Goal: Task Accomplishment & Management: Use online tool/utility

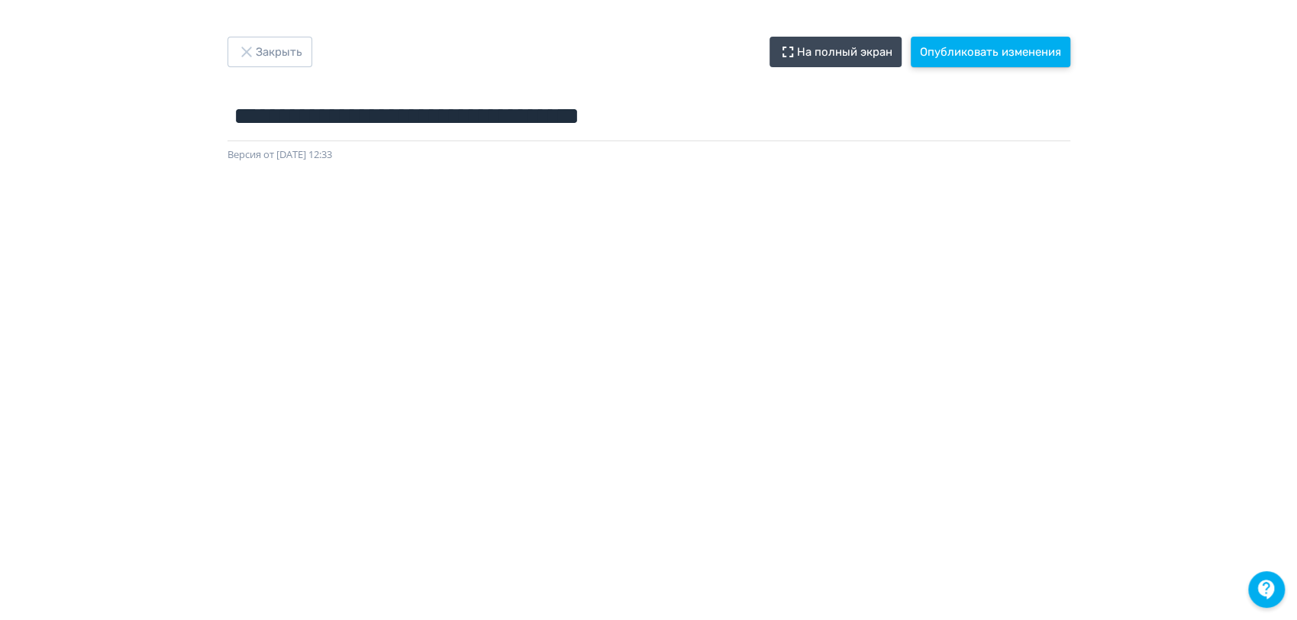
click at [1008, 53] on button "Опубликовать изменения" at bounding box center [991, 52] width 160 height 31
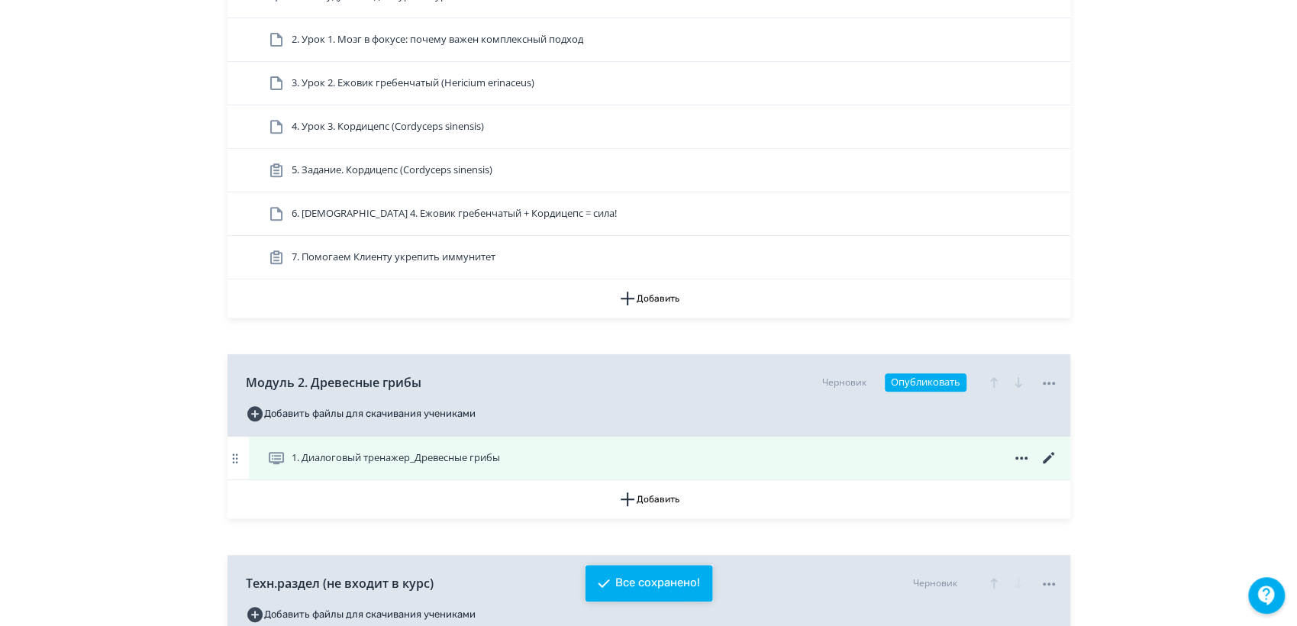
scroll to position [508, 0]
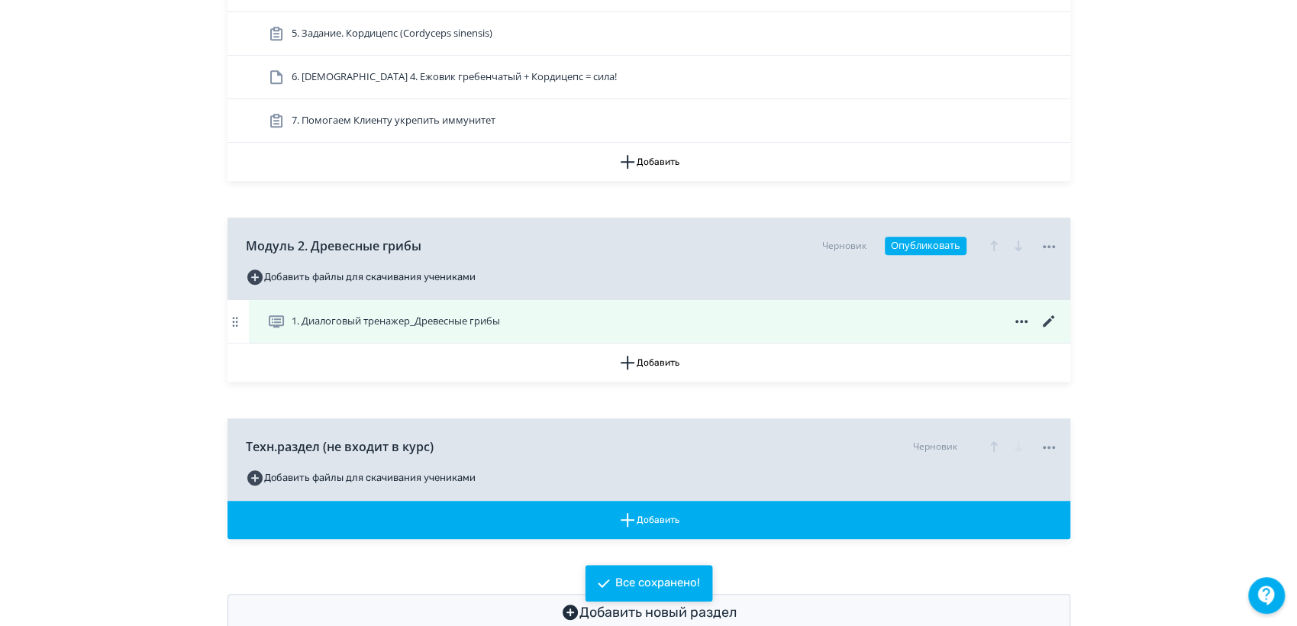
click at [355, 316] on span "1. Диалоговый тренажер_Древесные грибы" at bounding box center [396, 321] width 208 height 15
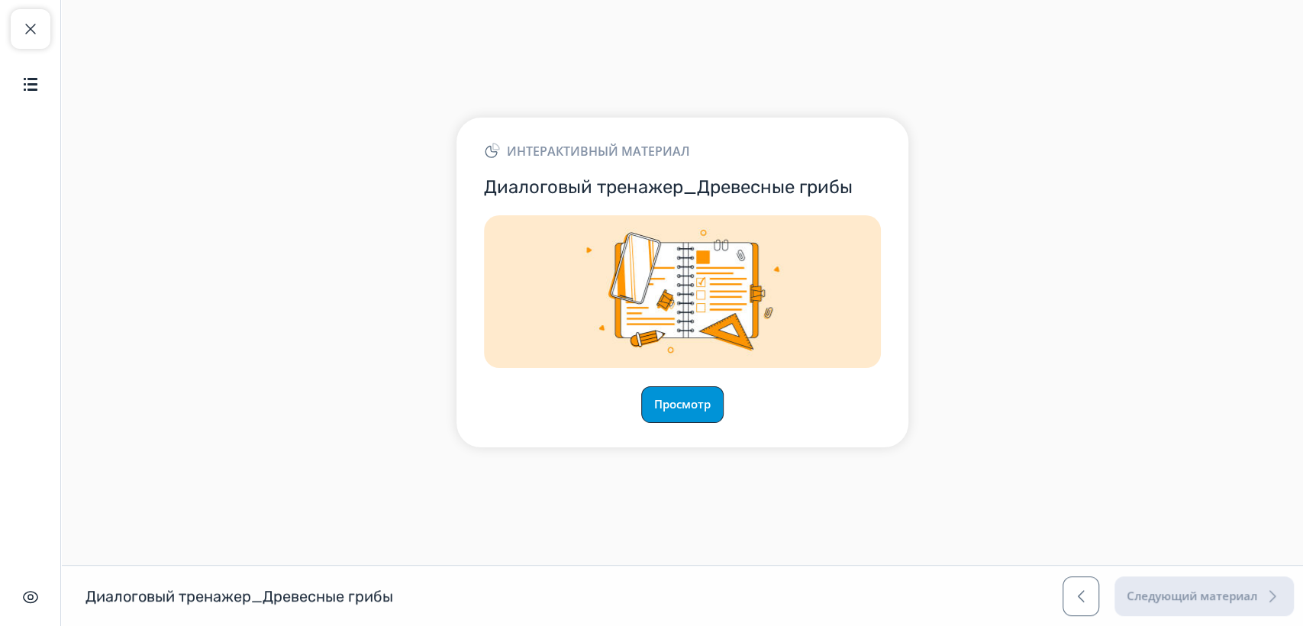
click at [704, 399] on button "Просмотр" at bounding box center [682, 404] width 82 height 37
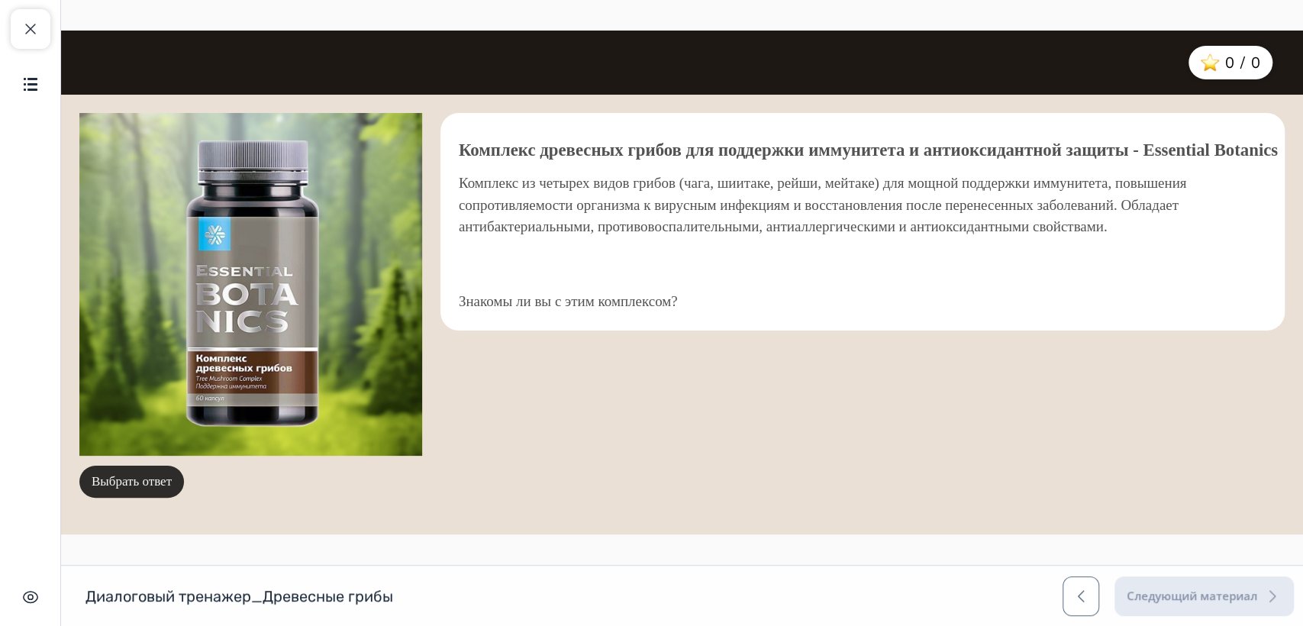
click at [111, 476] on button "Выбрать ответ" at bounding box center [131, 482] width 105 height 32
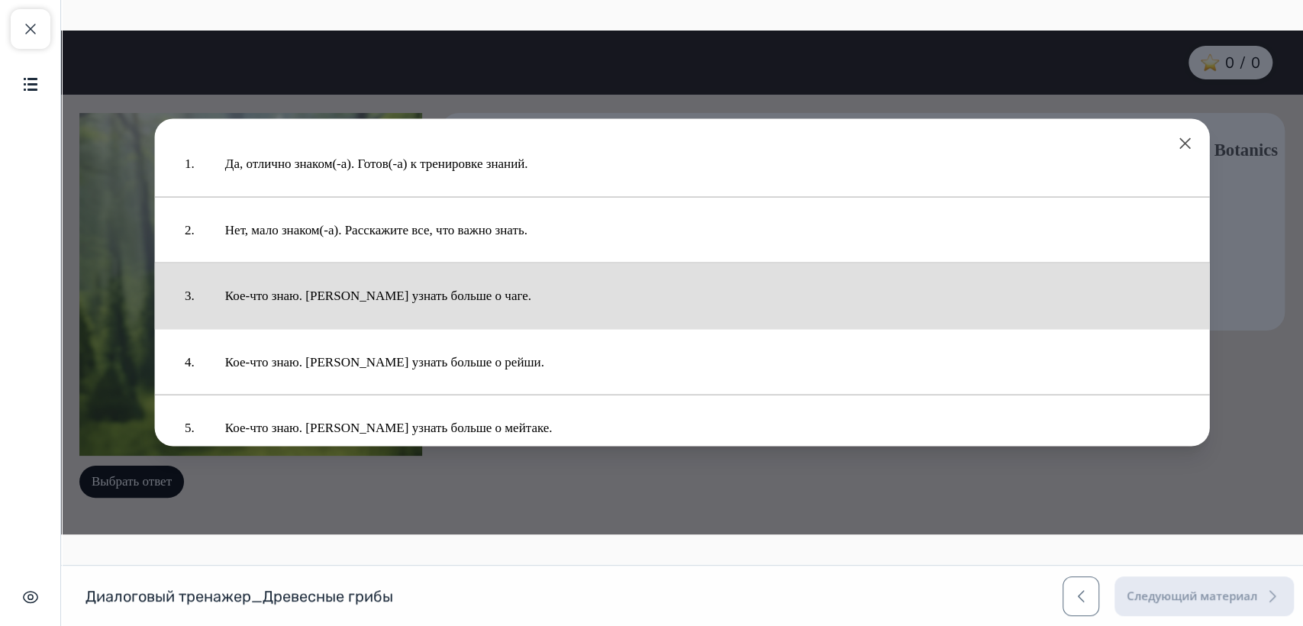
scroll to position [92, 0]
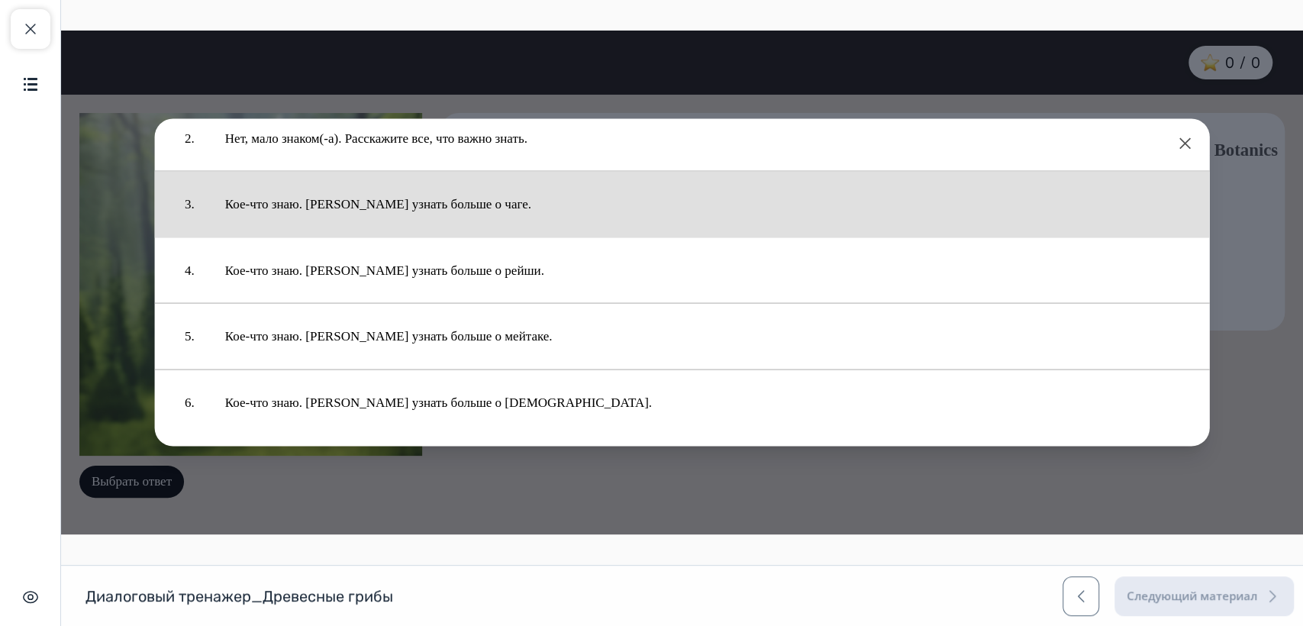
click at [377, 198] on button "Кое-что знаю. [PERSON_NAME] узнать больше о чаге." at bounding box center [702, 204] width 985 height 50
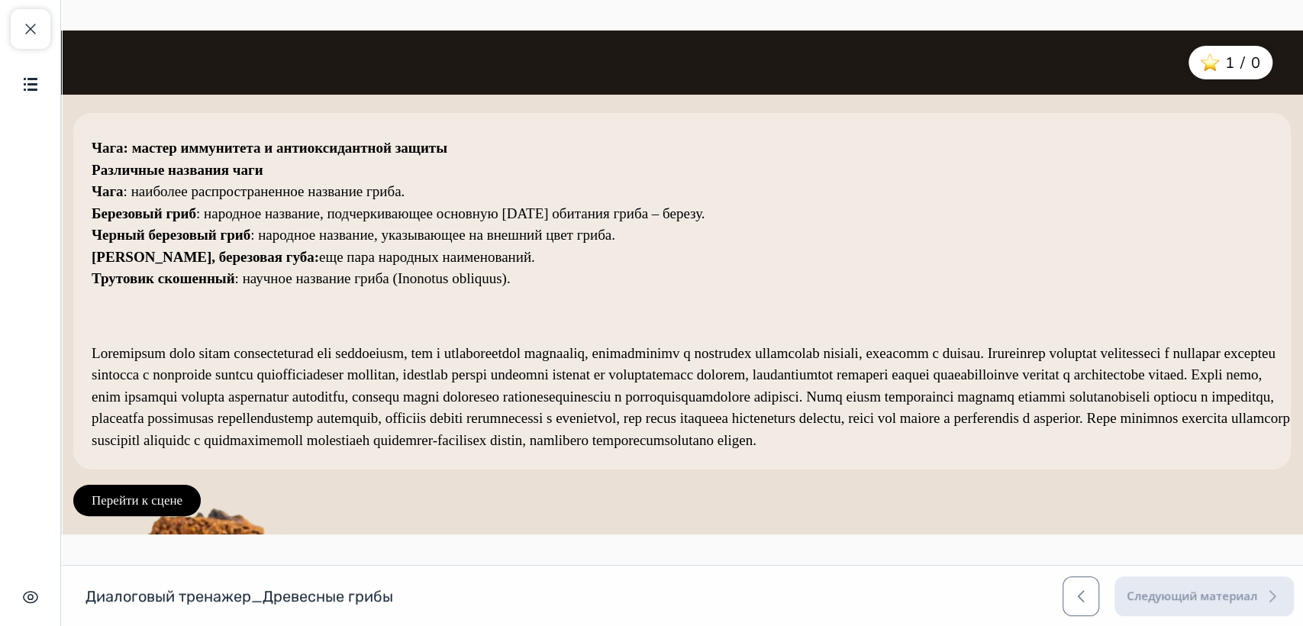
scroll to position [12, 0]
click at [140, 485] on button "Перейти к сцене" at bounding box center [136, 501] width 127 height 32
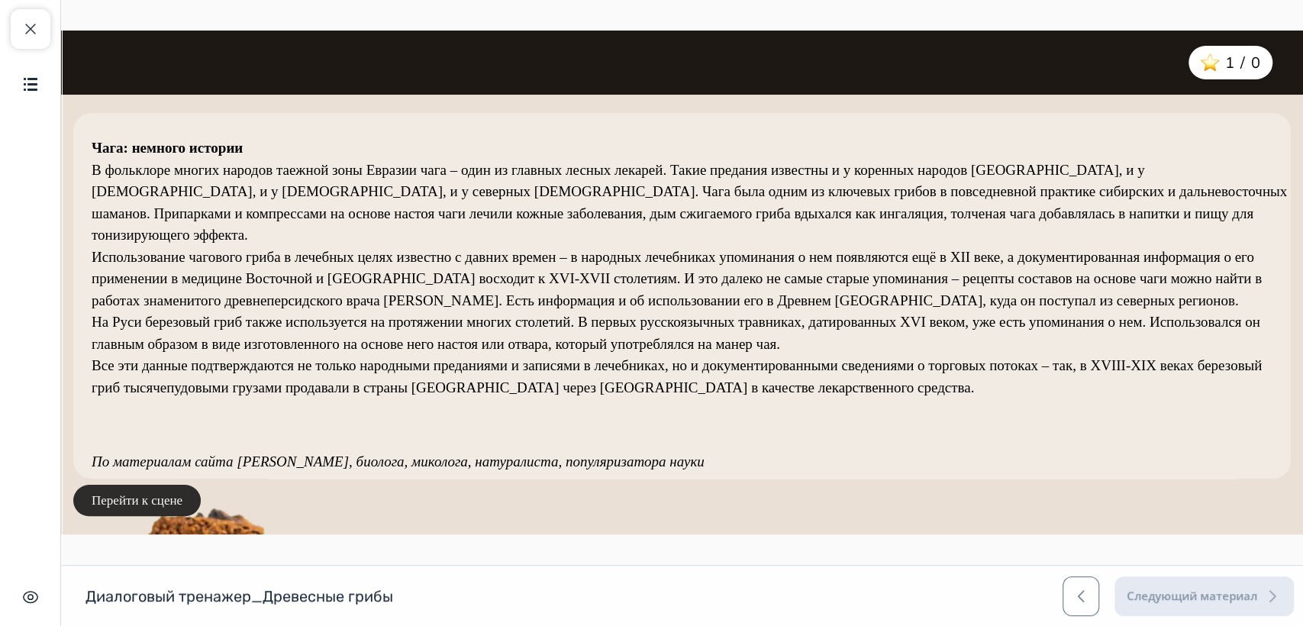
click at [136, 502] on button "Перейти к сцене" at bounding box center [136, 501] width 127 height 32
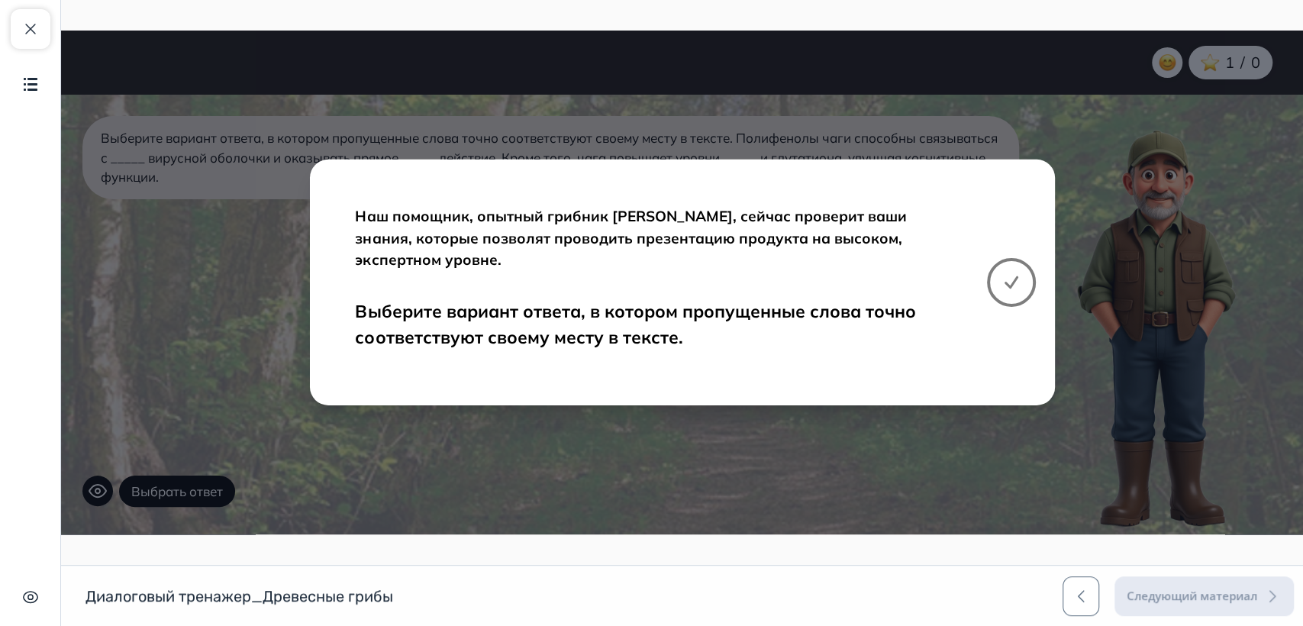
click at [1020, 282] on button at bounding box center [1011, 282] width 49 height 49
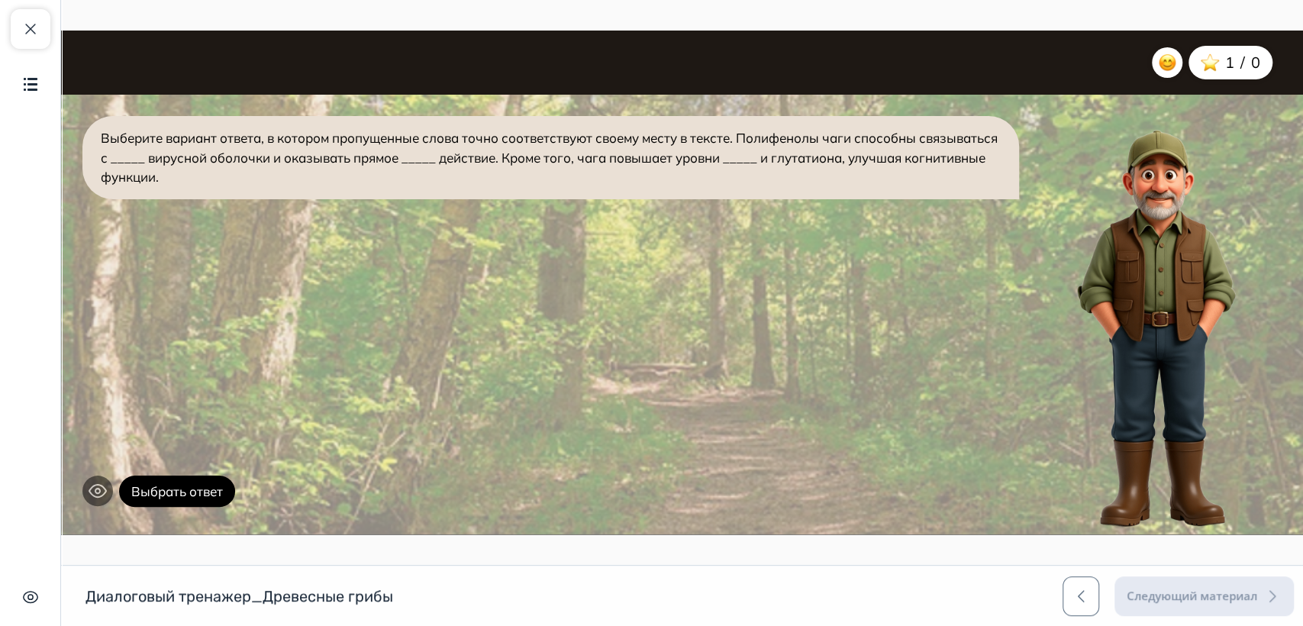
click at [95, 492] on icon at bounding box center [98, 491] width 18 height 18
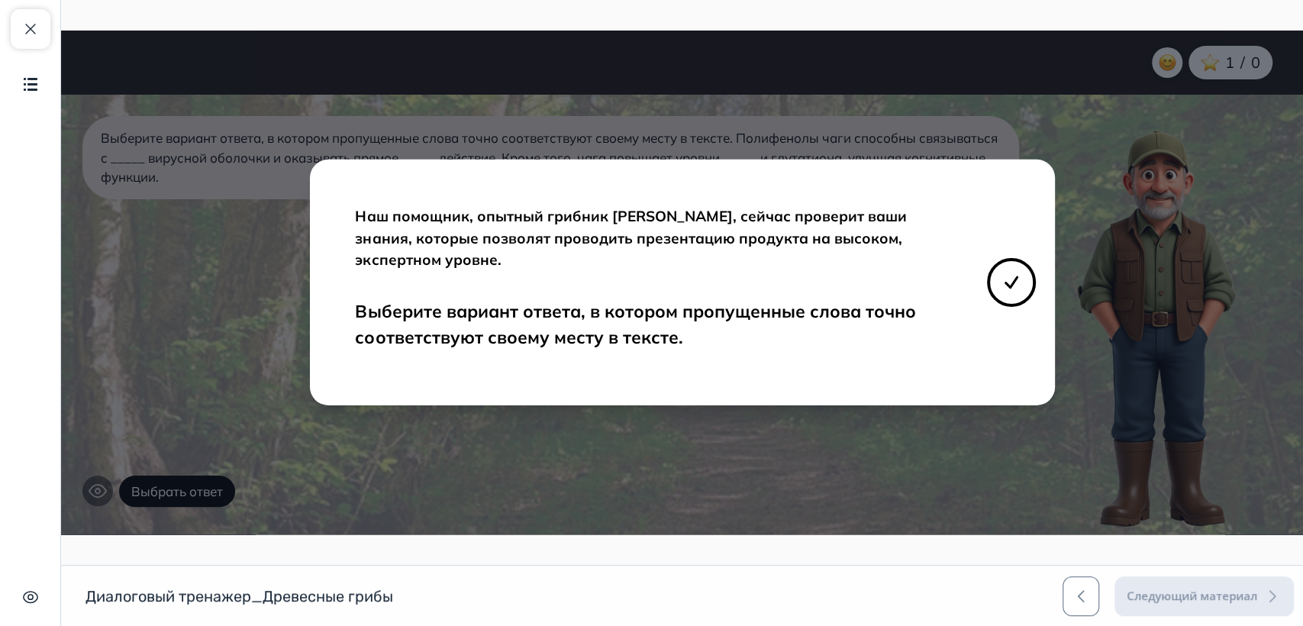
click at [95, 492] on div "Наш помощник, опытный грибник [PERSON_NAME], сейчас проверит ваши знания, котор…" at bounding box center [682, 283] width 1242 height 504
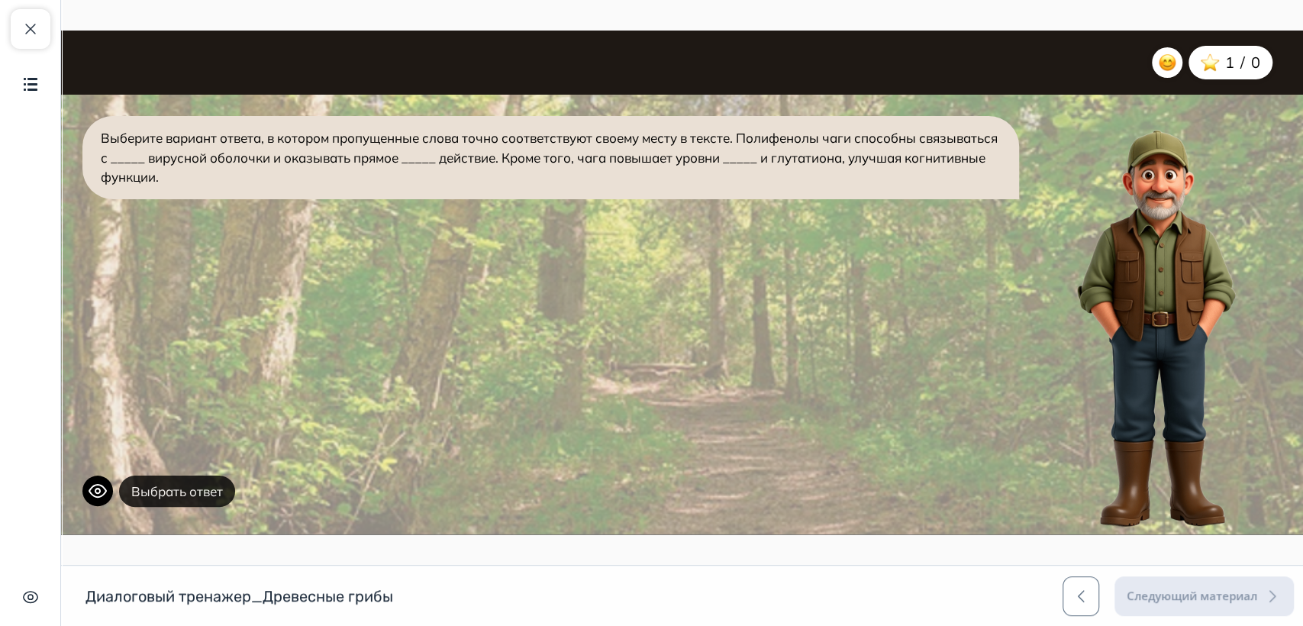
click at [180, 489] on button "Выбрать ответ" at bounding box center [177, 492] width 116 height 32
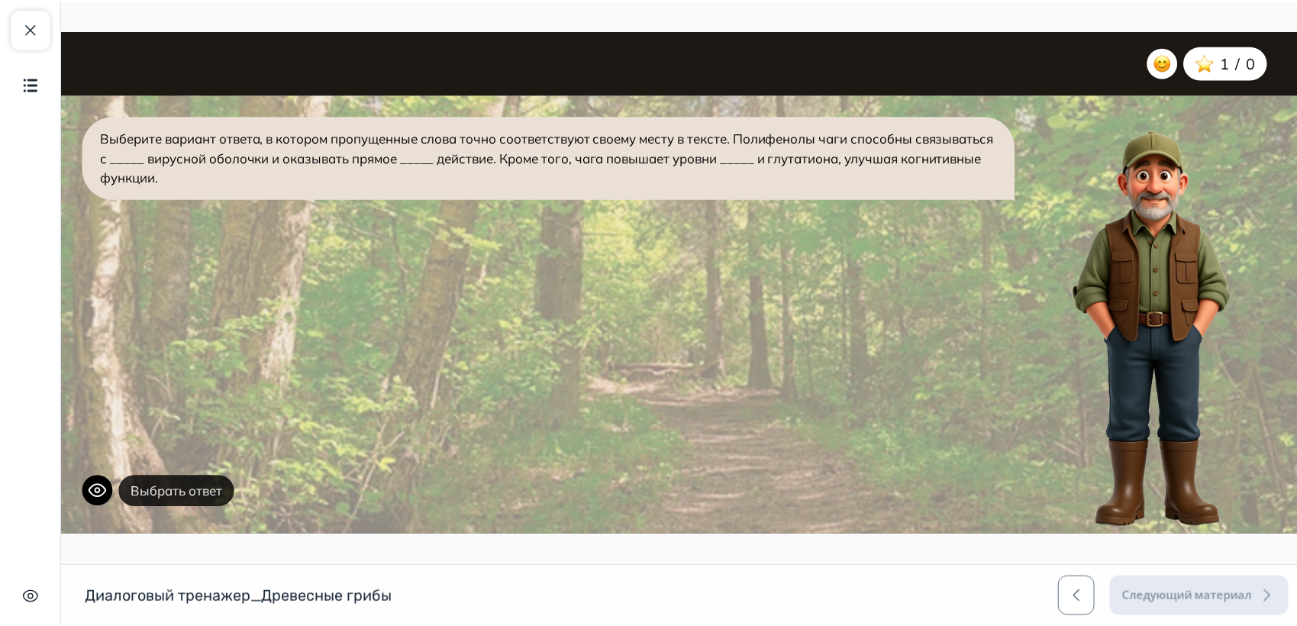
scroll to position [0, 0]
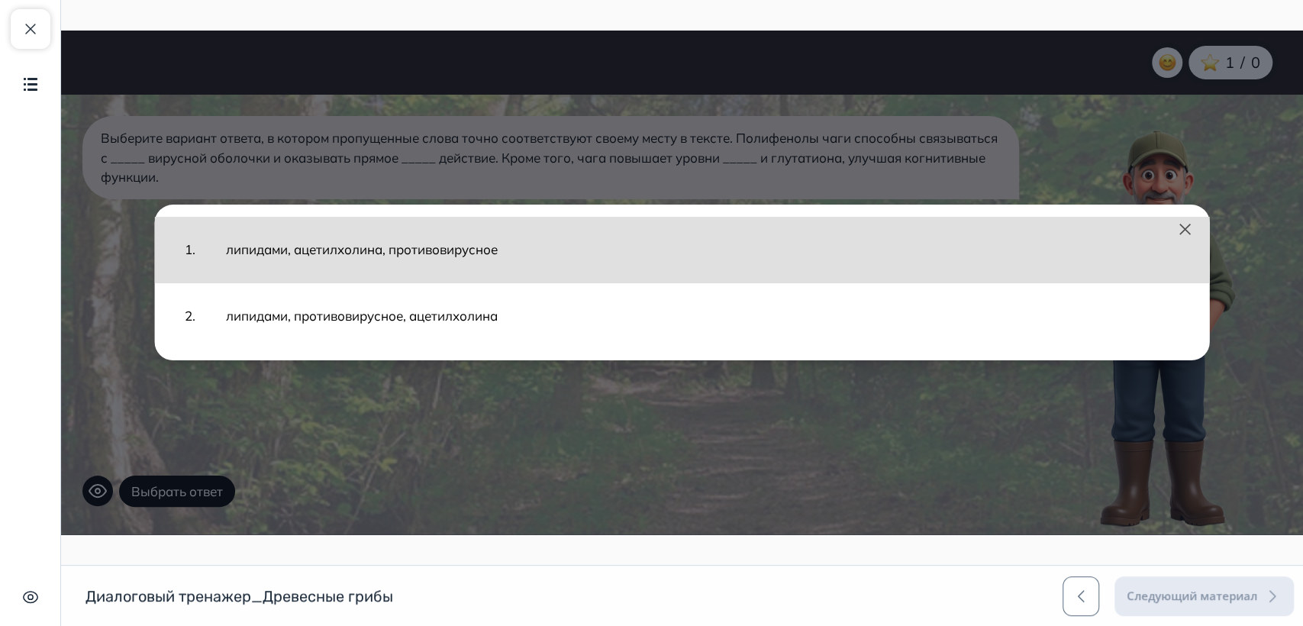
click at [461, 246] on button "липидами, ацетилхолина, противовирусное" at bounding box center [703, 249] width 984 height 50
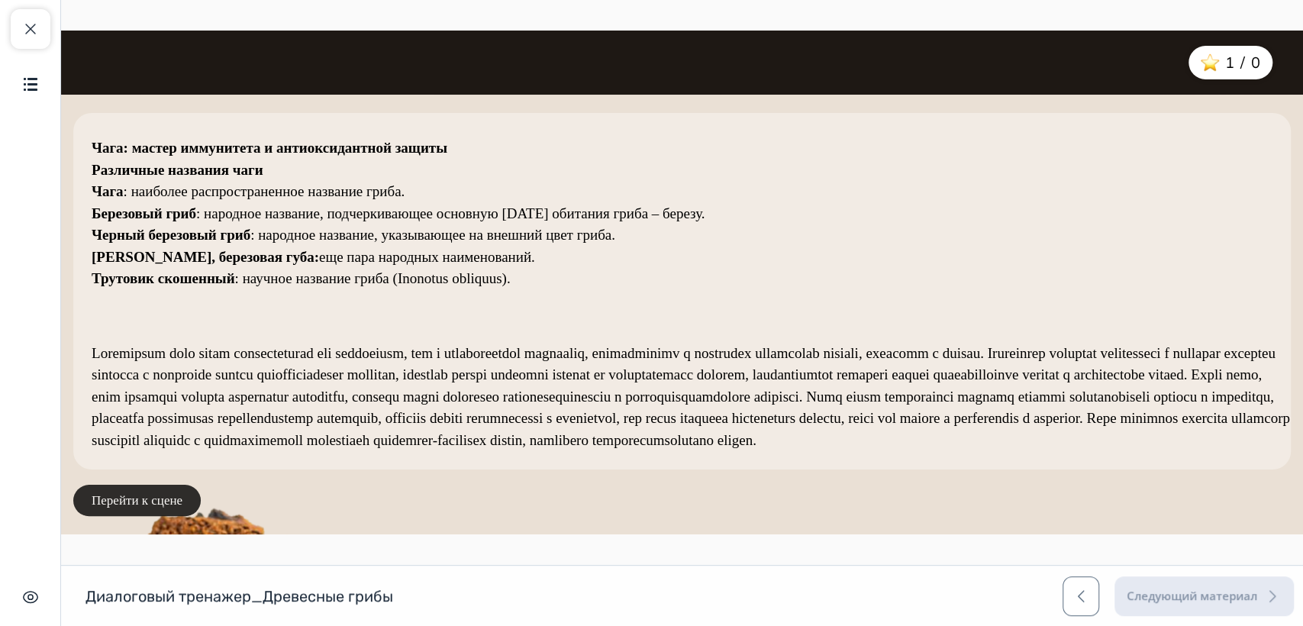
click at [172, 498] on button "Перейти к сцене" at bounding box center [136, 501] width 127 height 32
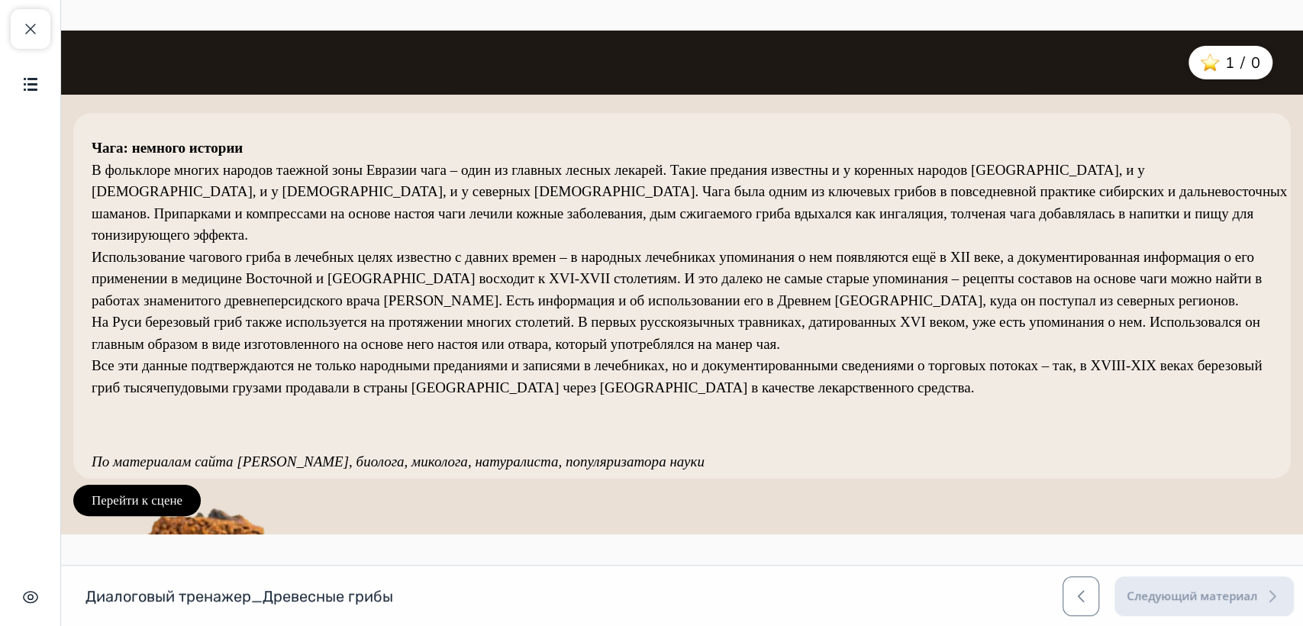
click at [172, 498] on button "Перейти к сцене" at bounding box center [136, 501] width 127 height 32
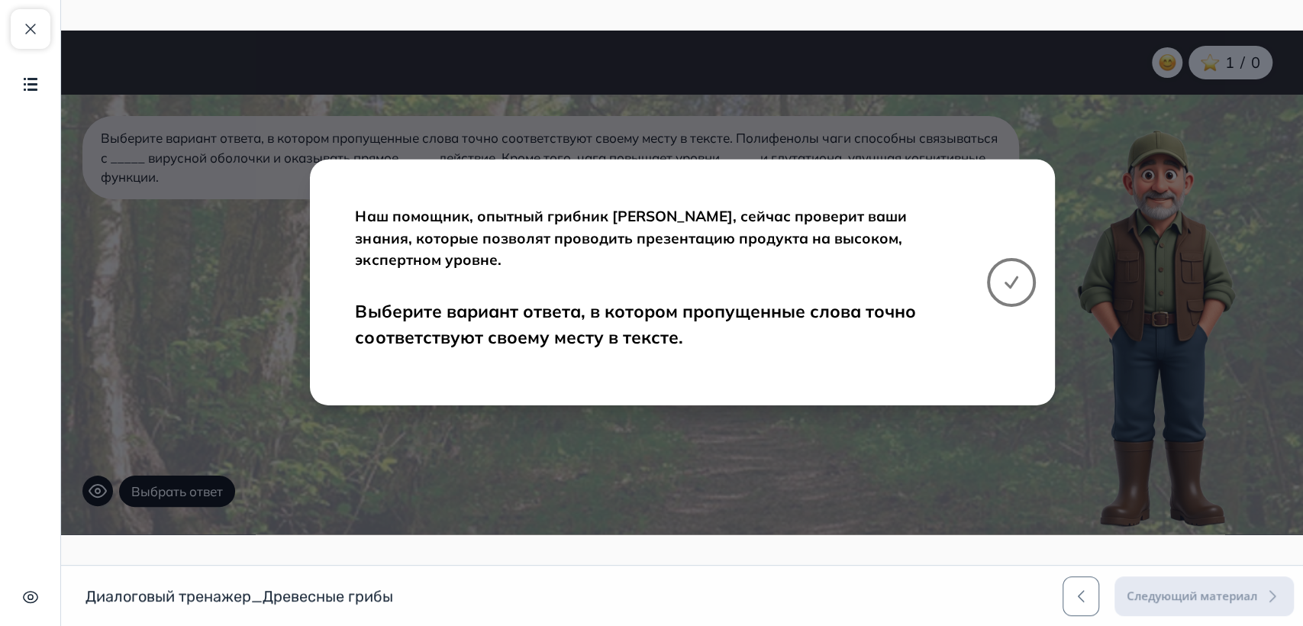
click at [1022, 281] on button at bounding box center [1011, 282] width 49 height 49
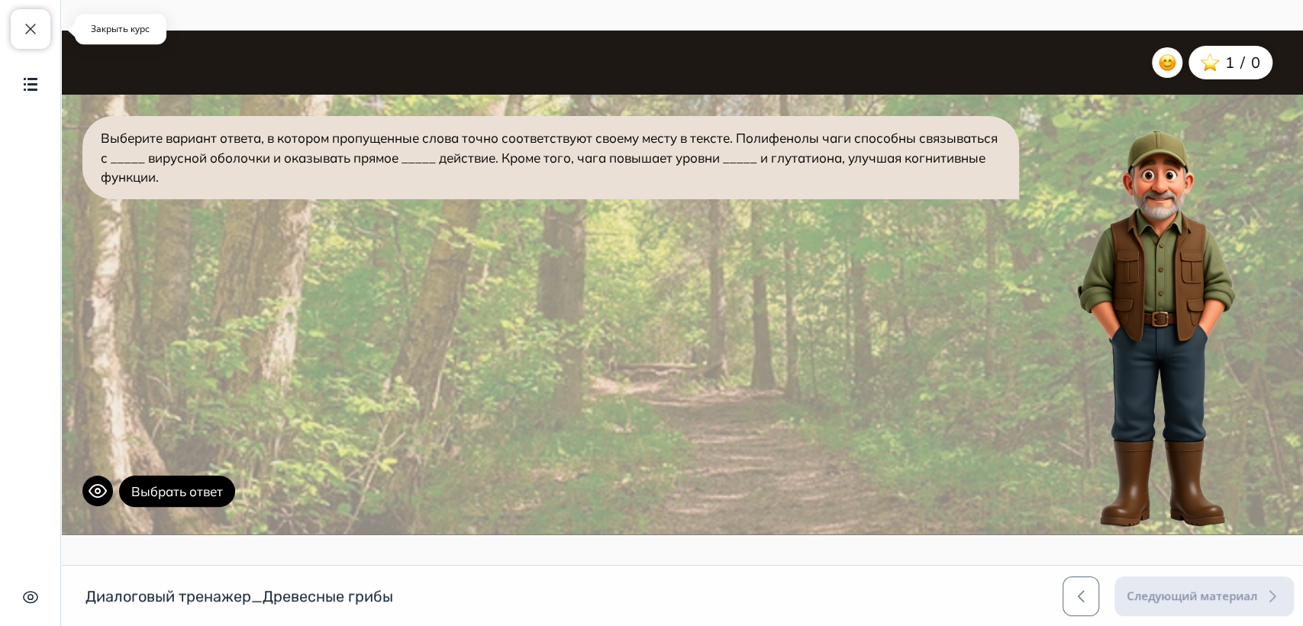
drag, startPoint x: 35, startPoint y: 29, endPoint x: 57, endPoint y: 33, distance: 22.5
click at [35, 28] on span "button" at bounding box center [30, 29] width 18 height 18
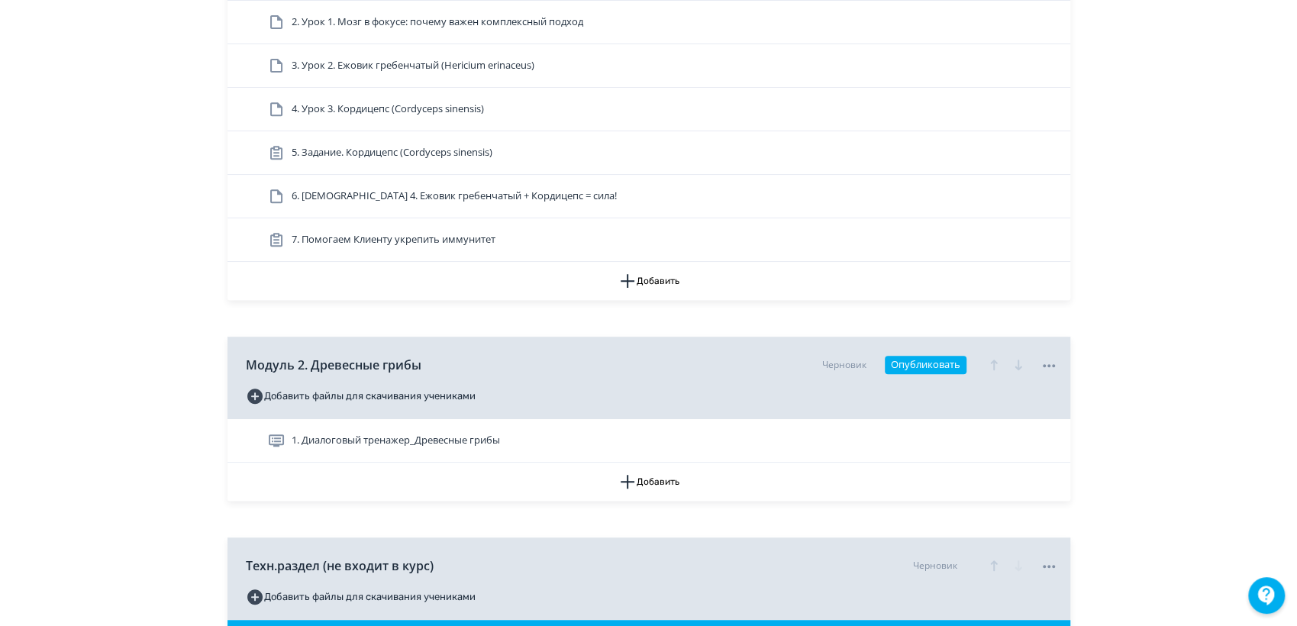
scroll to position [508, 0]
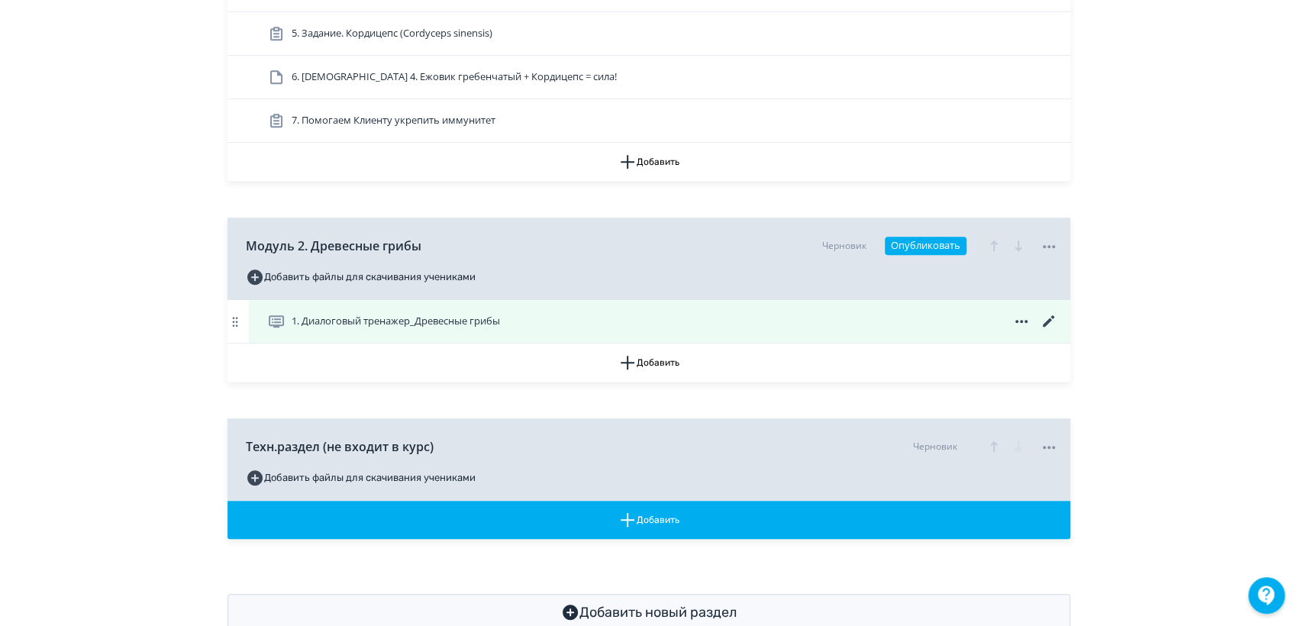
click at [1050, 314] on icon at bounding box center [1049, 321] width 18 height 18
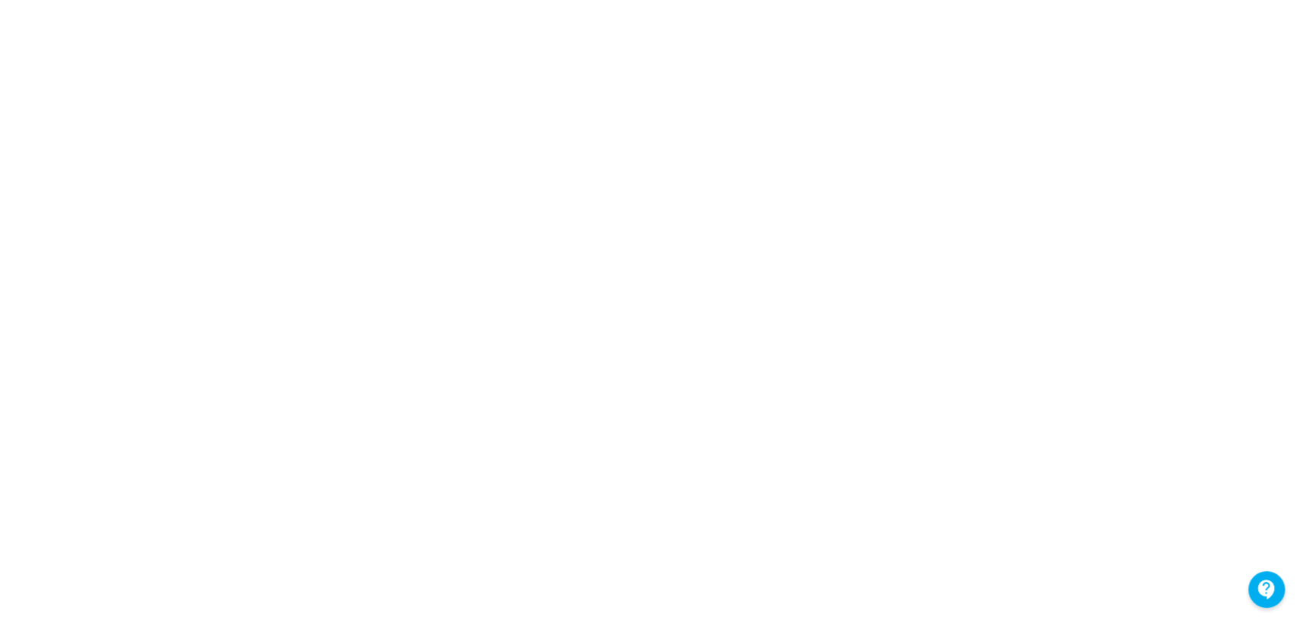
scroll to position [90, 0]
click at [727, 87] on div at bounding box center [648, 416] width 1297 height 687
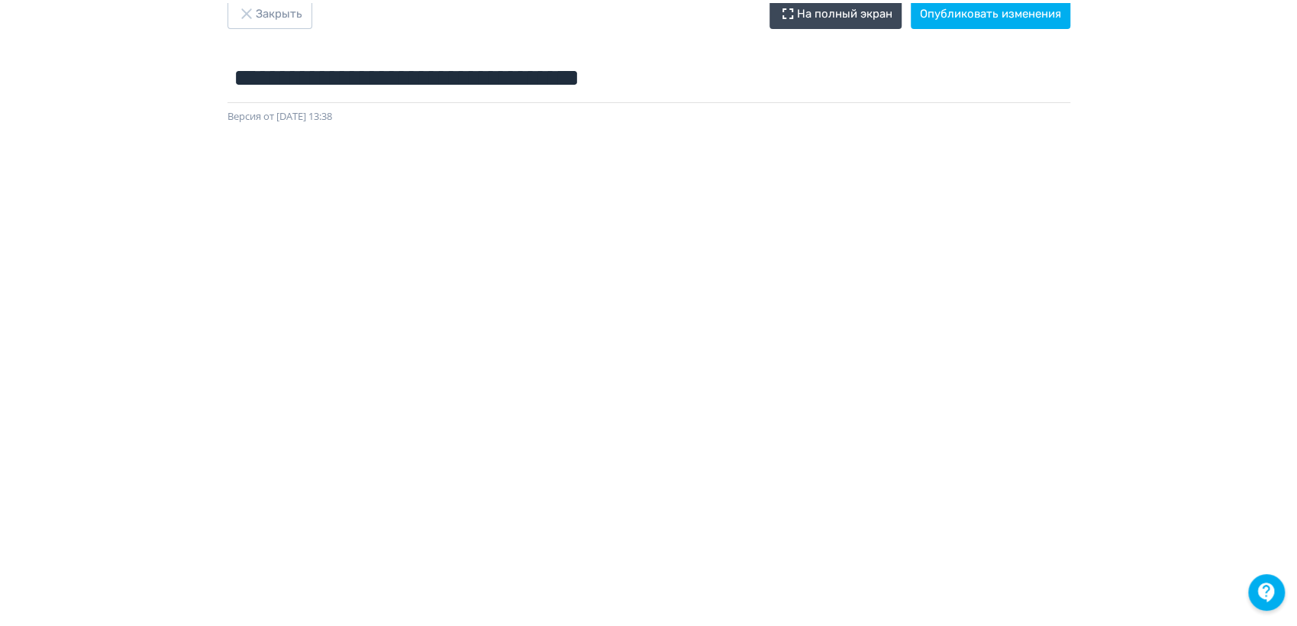
scroll to position [0, 0]
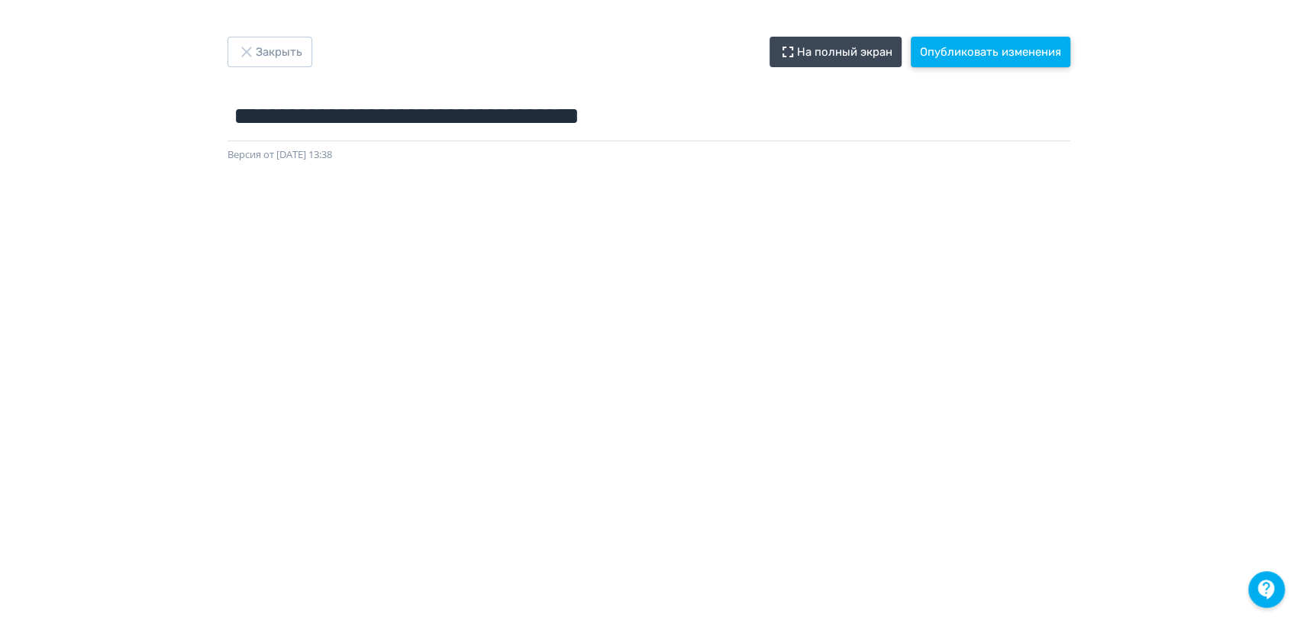
click at [934, 60] on button "Опубликовать изменения" at bounding box center [991, 52] width 160 height 31
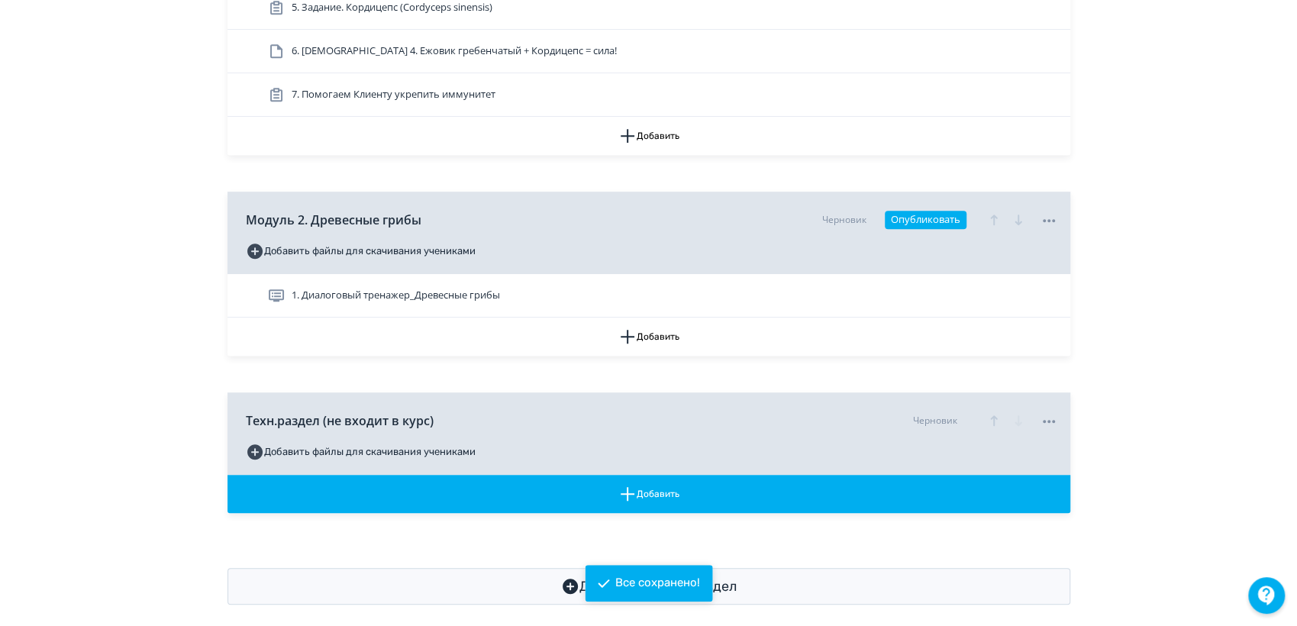
scroll to position [550, 0]
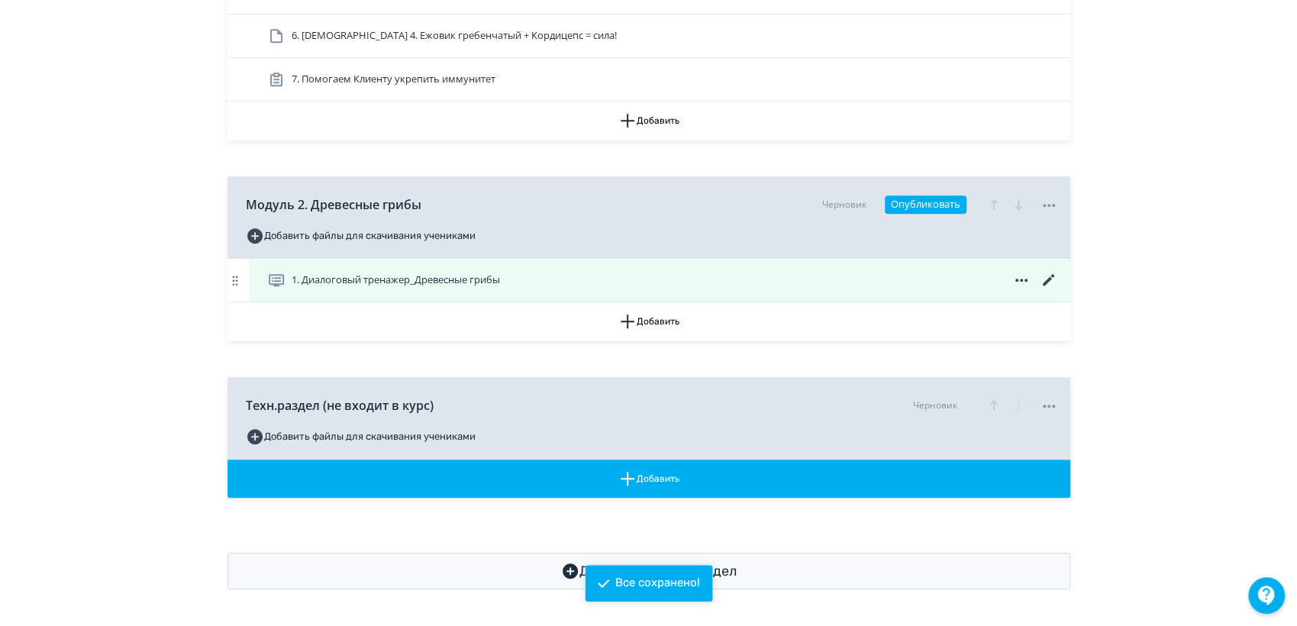
click at [1045, 279] on icon at bounding box center [1049, 280] width 18 height 18
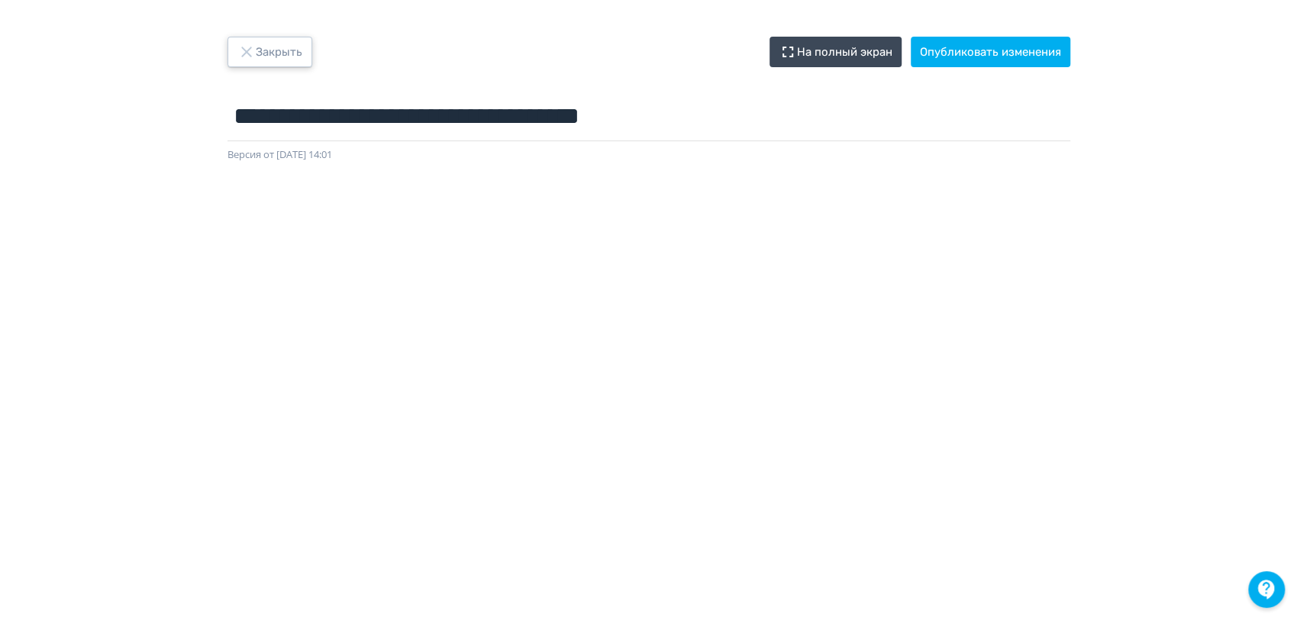
click at [254, 45] on icon "button" at bounding box center [246, 52] width 18 height 18
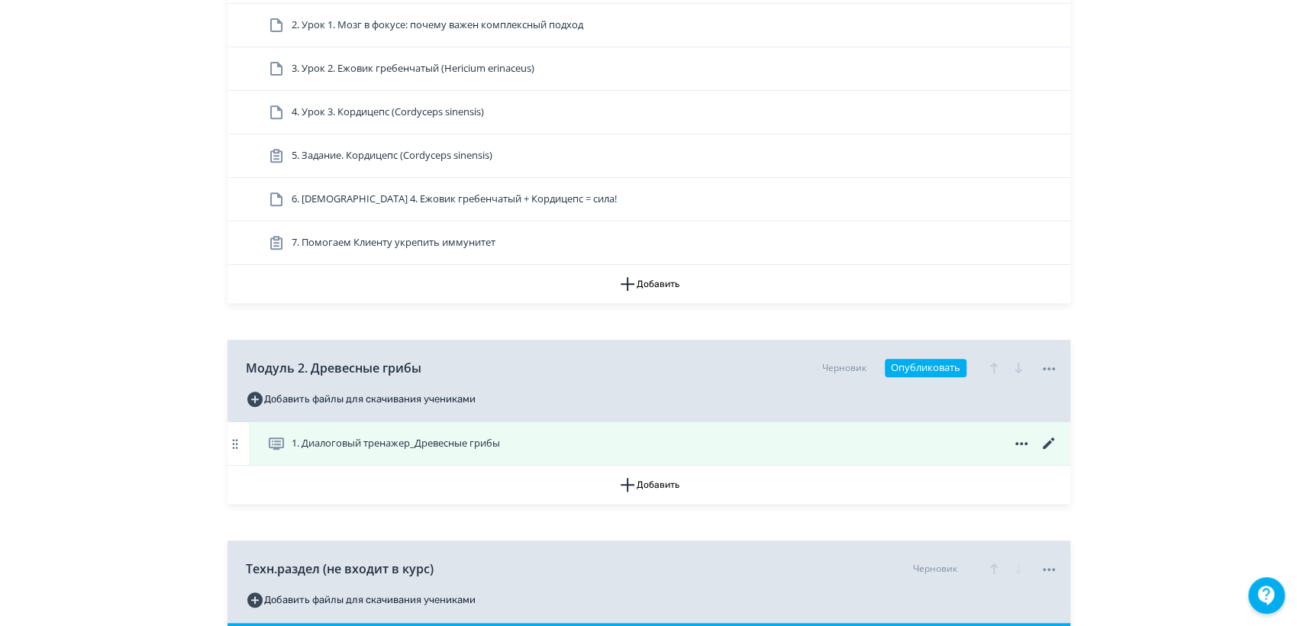
scroll to position [424, 0]
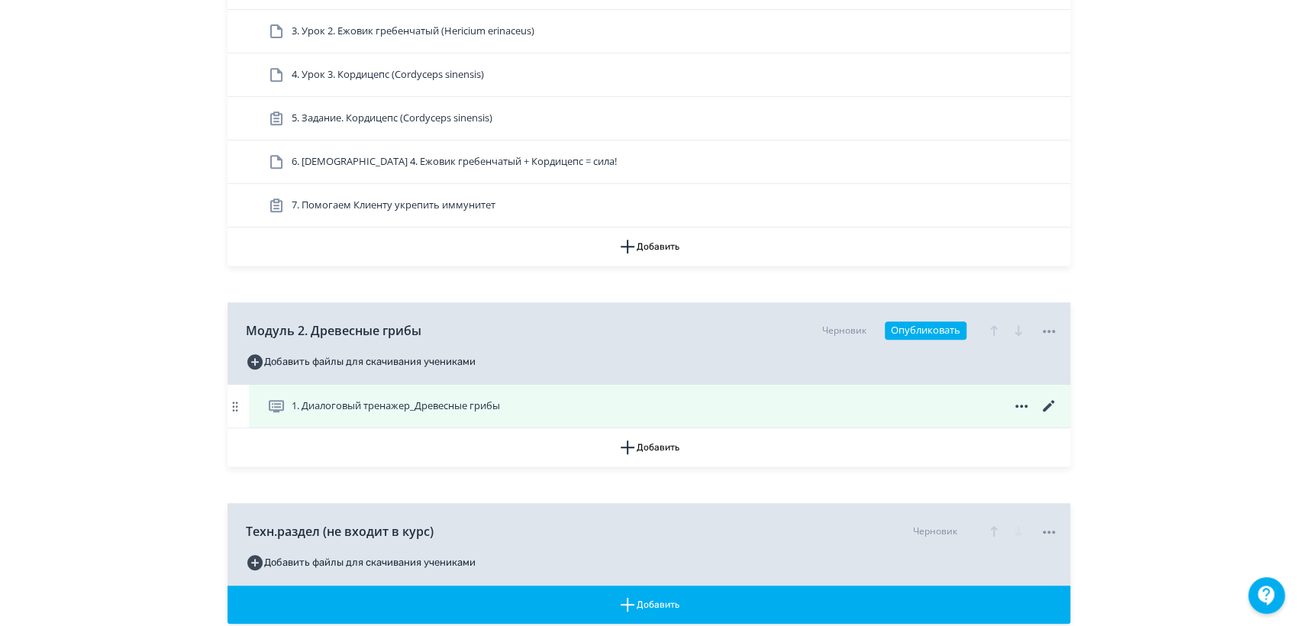
click at [416, 407] on span "1. Диалоговый тренажер_Древесные грибы" at bounding box center [396, 405] width 208 height 15
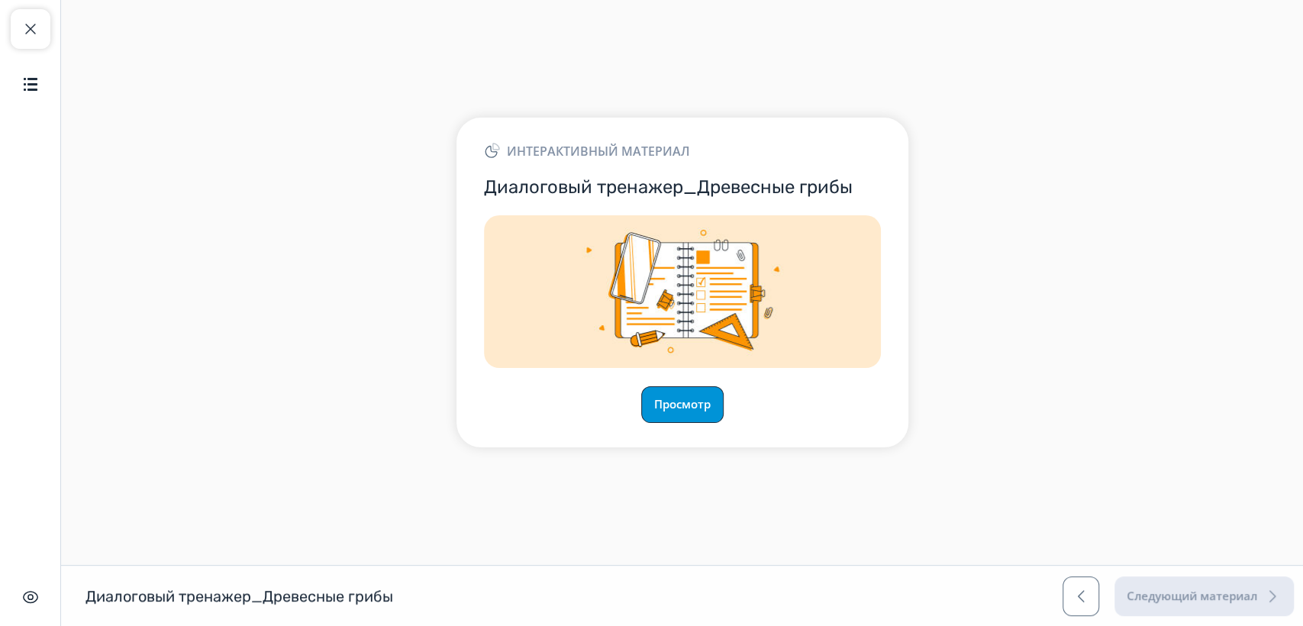
click at [704, 408] on button "Просмотр" at bounding box center [682, 404] width 82 height 37
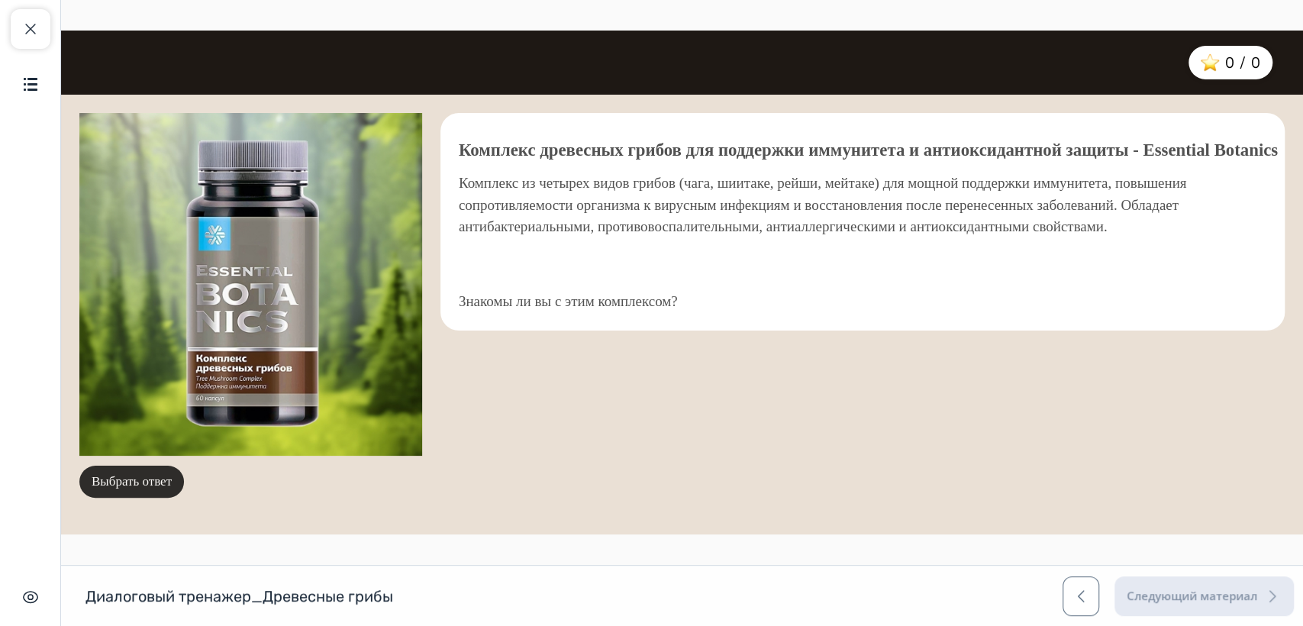
click at [113, 481] on button "Выбрать ответ" at bounding box center [131, 482] width 105 height 32
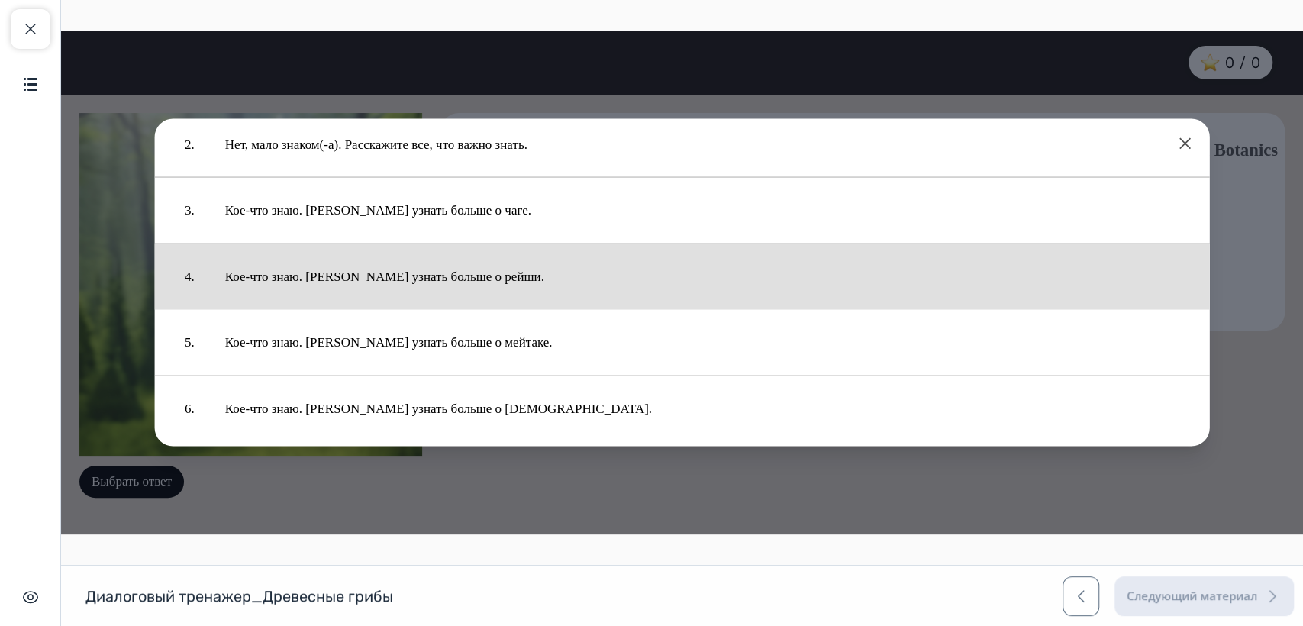
scroll to position [92, 0]
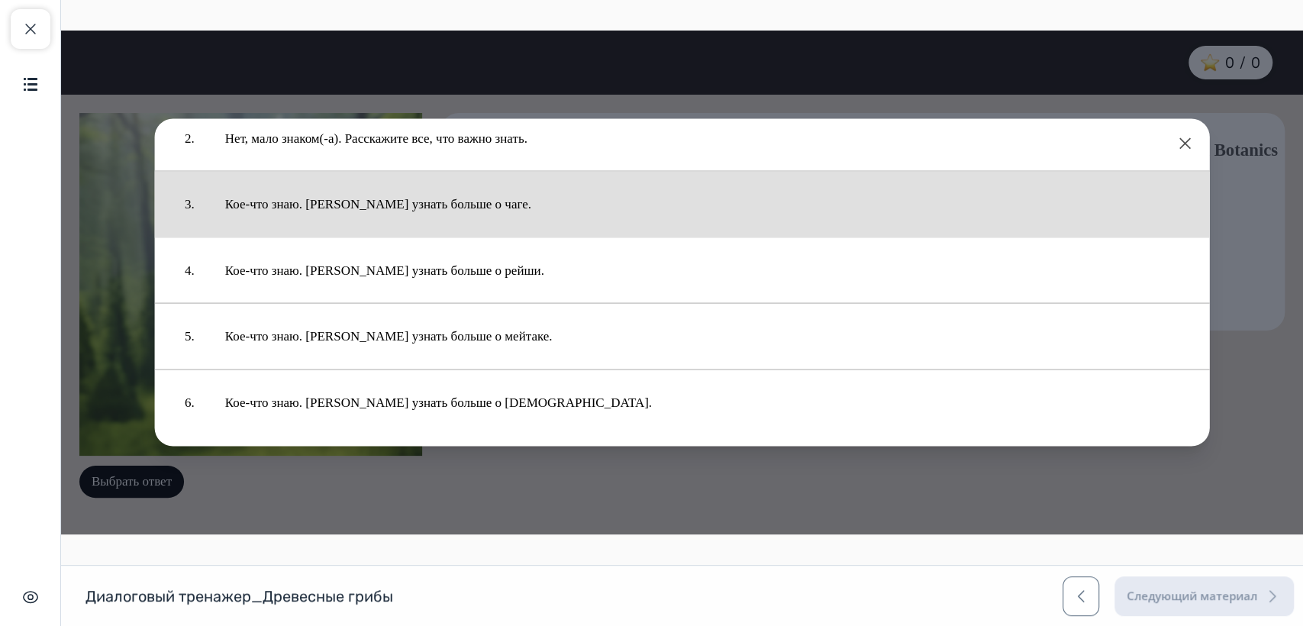
click at [440, 211] on button "Кое-что знаю. [PERSON_NAME] узнать больше о чаге." at bounding box center [702, 204] width 985 height 50
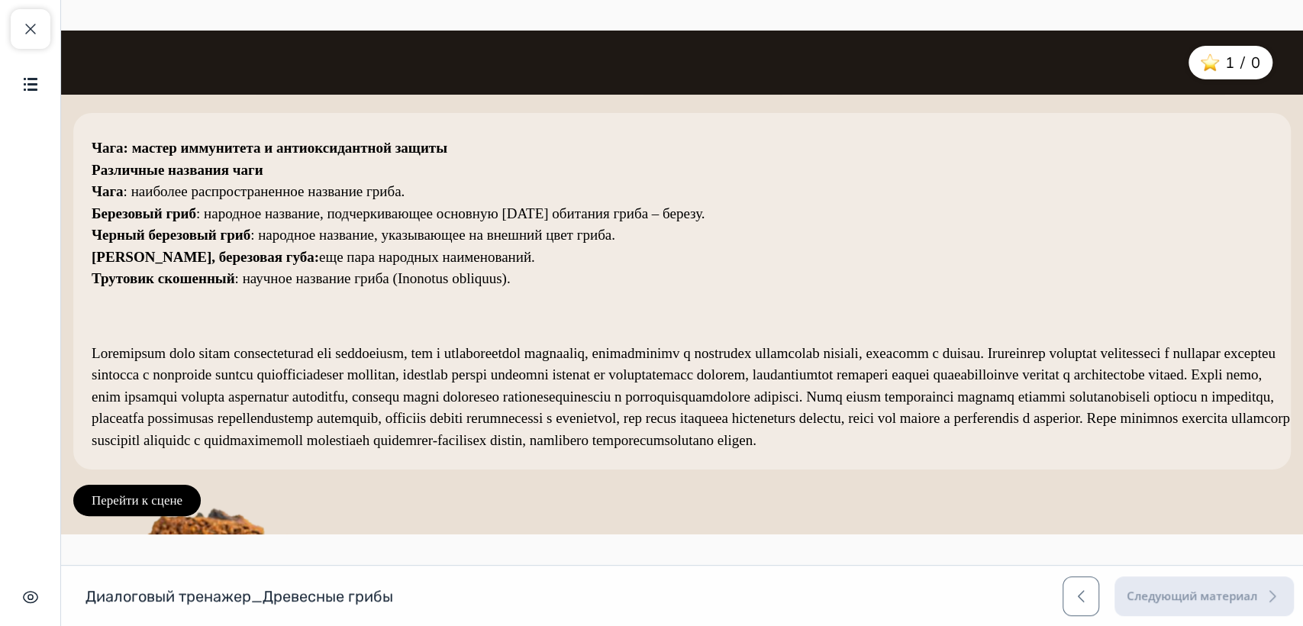
scroll to position [12, 0]
click at [160, 496] on button "Перейти к сцене" at bounding box center [136, 501] width 127 height 32
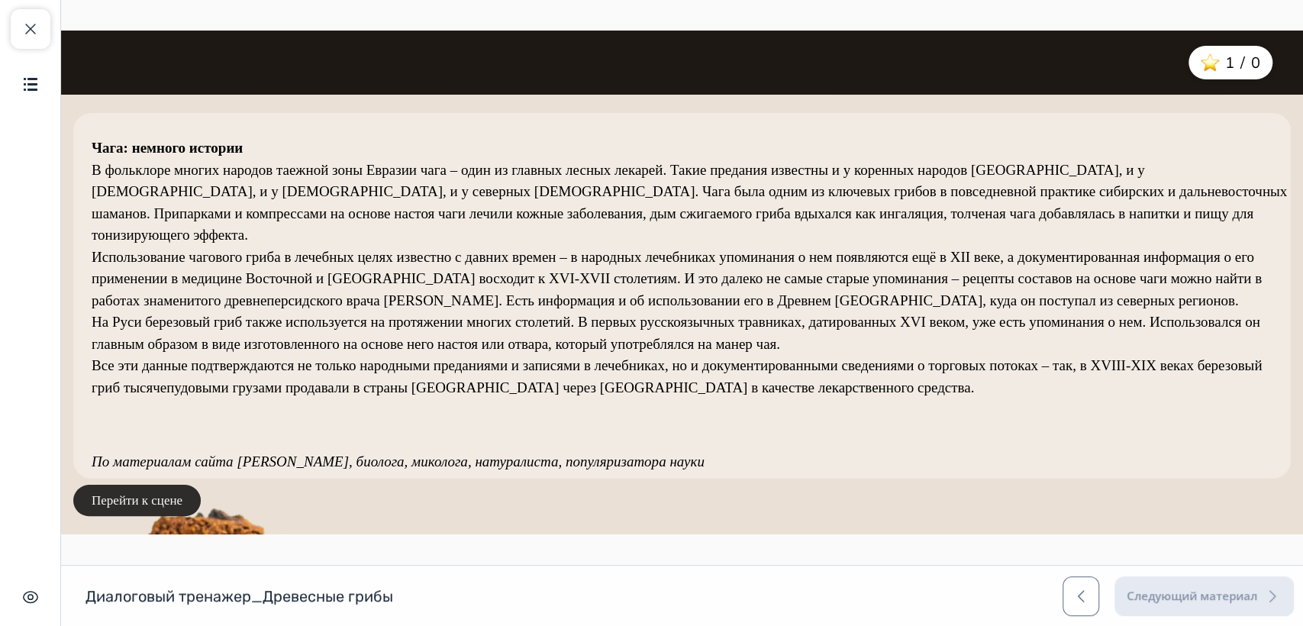
click at [148, 490] on button "Перейти к сцене" at bounding box center [136, 501] width 127 height 32
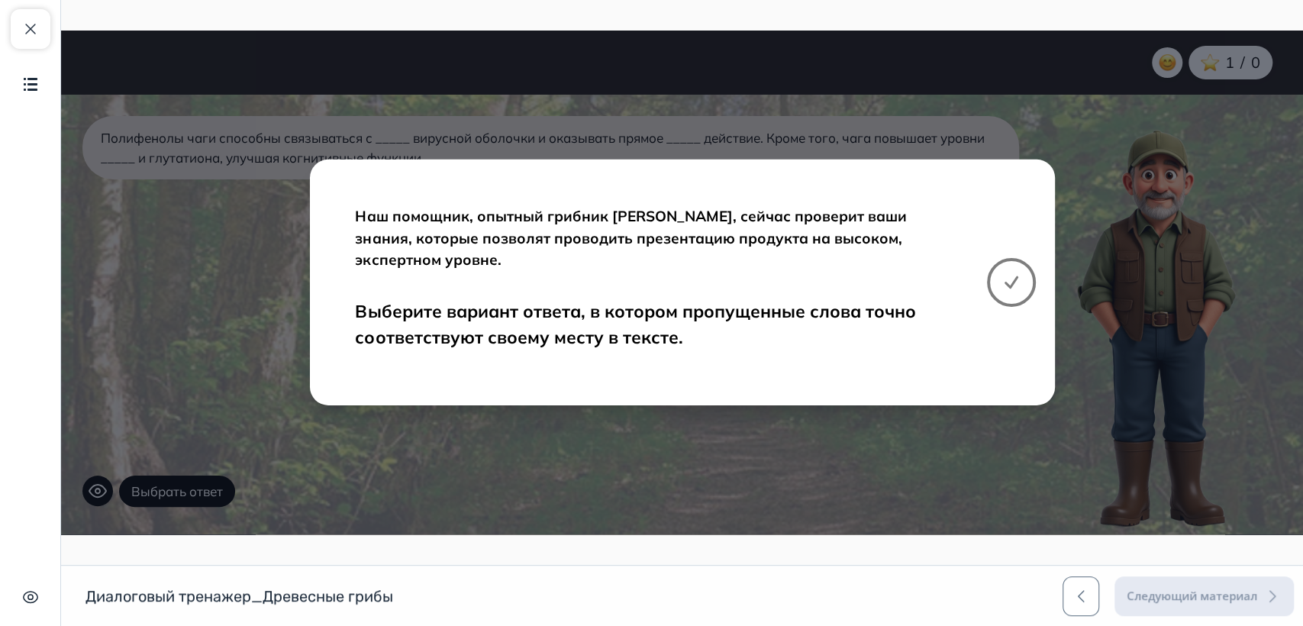
click at [1005, 276] on icon at bounding box center [1011, 282] width 18 height 18
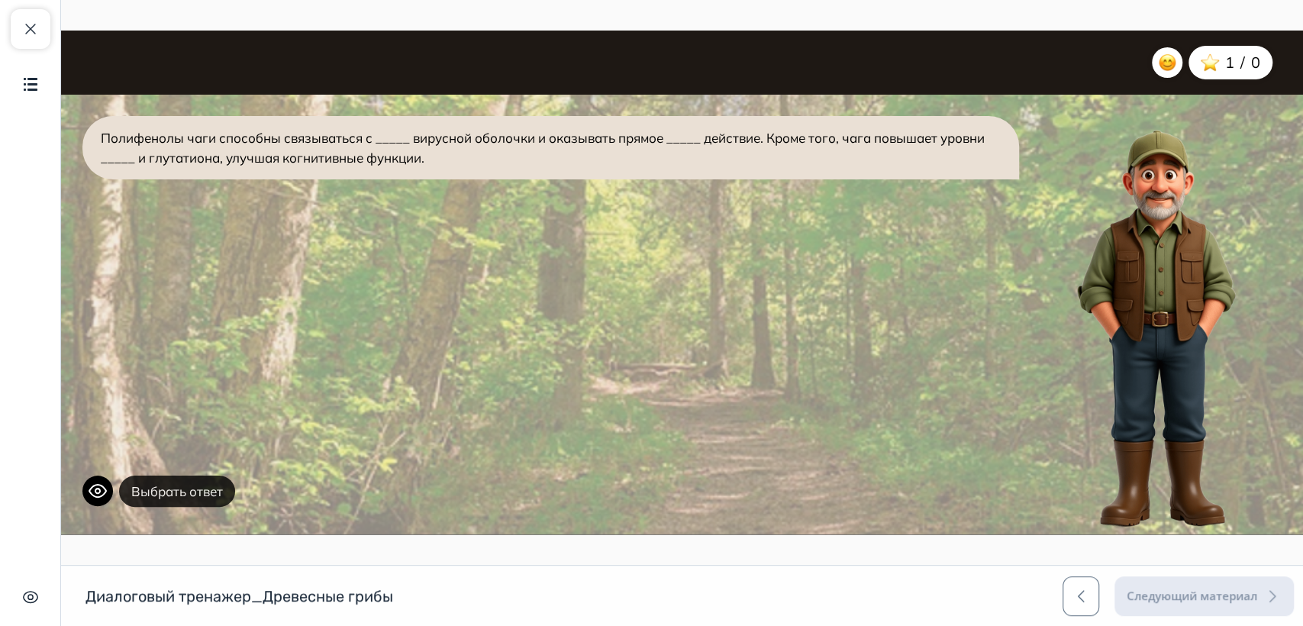
click at [167, 492] on button "Выбрать ответ" at bounding box center [177, 492] width 116 height 32
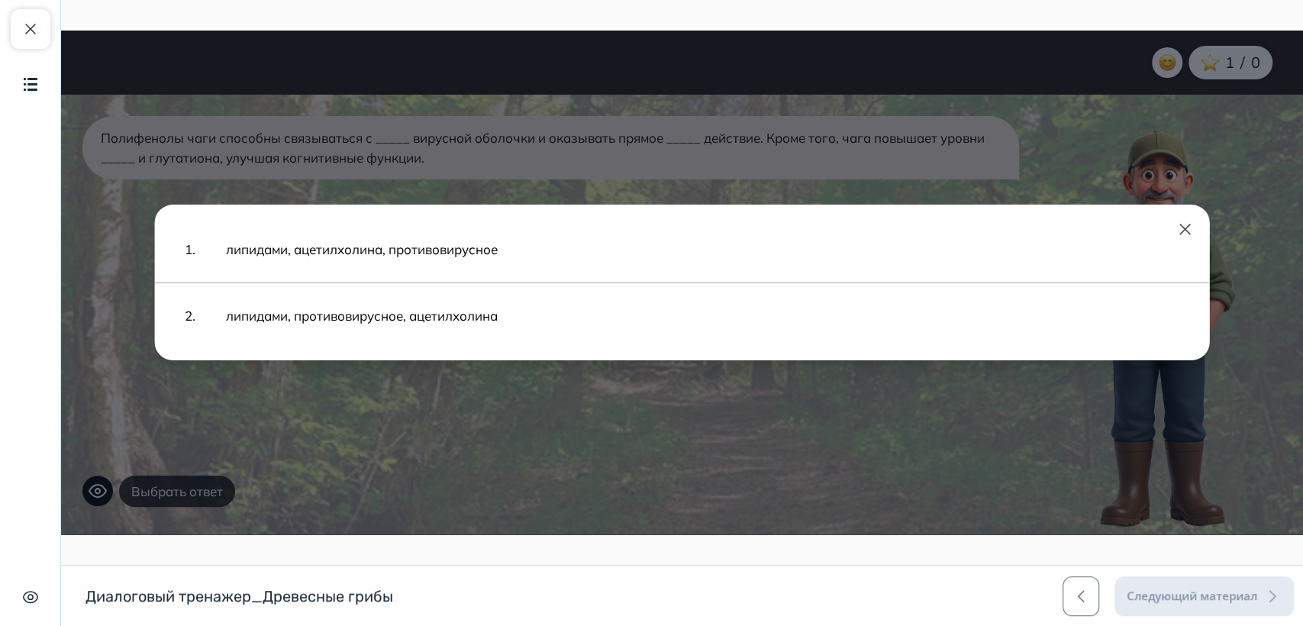
scroll to position [0, 0]
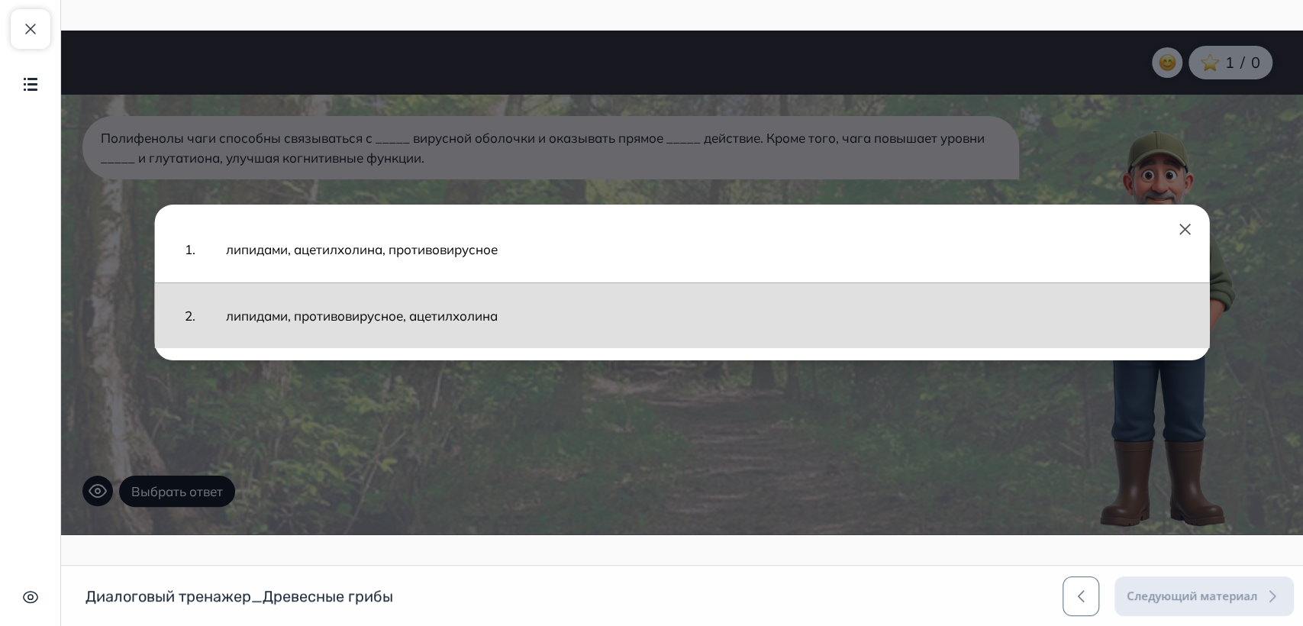
click at [427, 319] on button "липидами, противовирусное, ацетилхолина" at bounding box center [703, 316] width 984 height 50
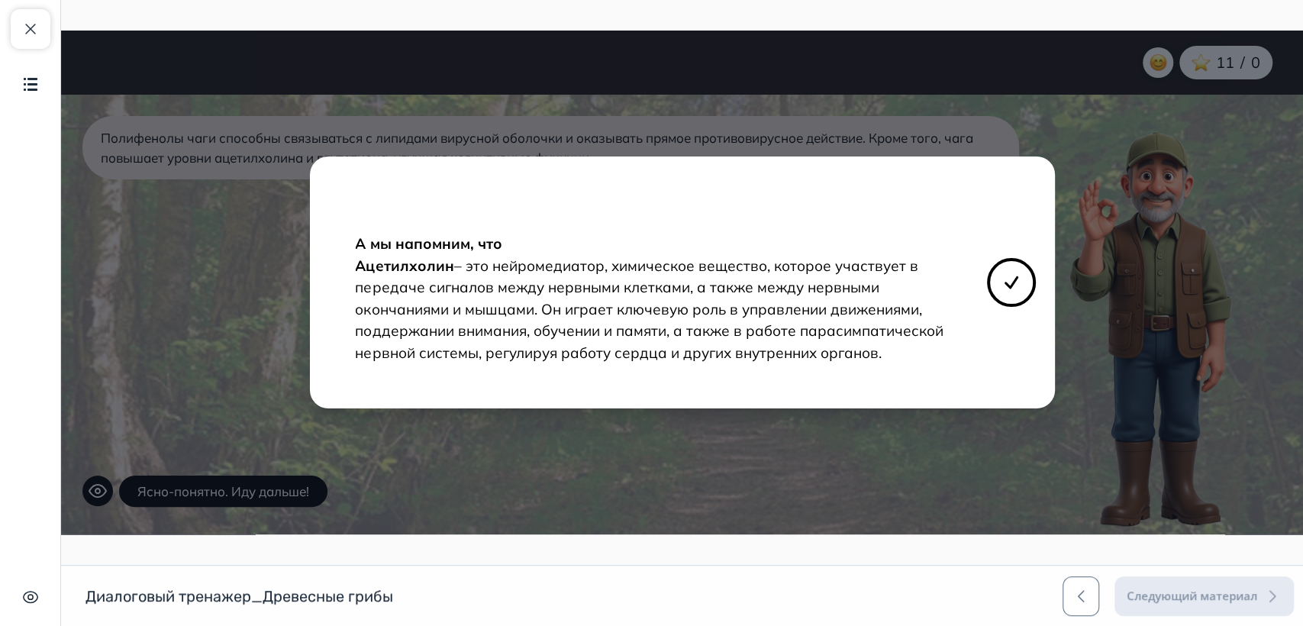
scroll to position [85, 0]
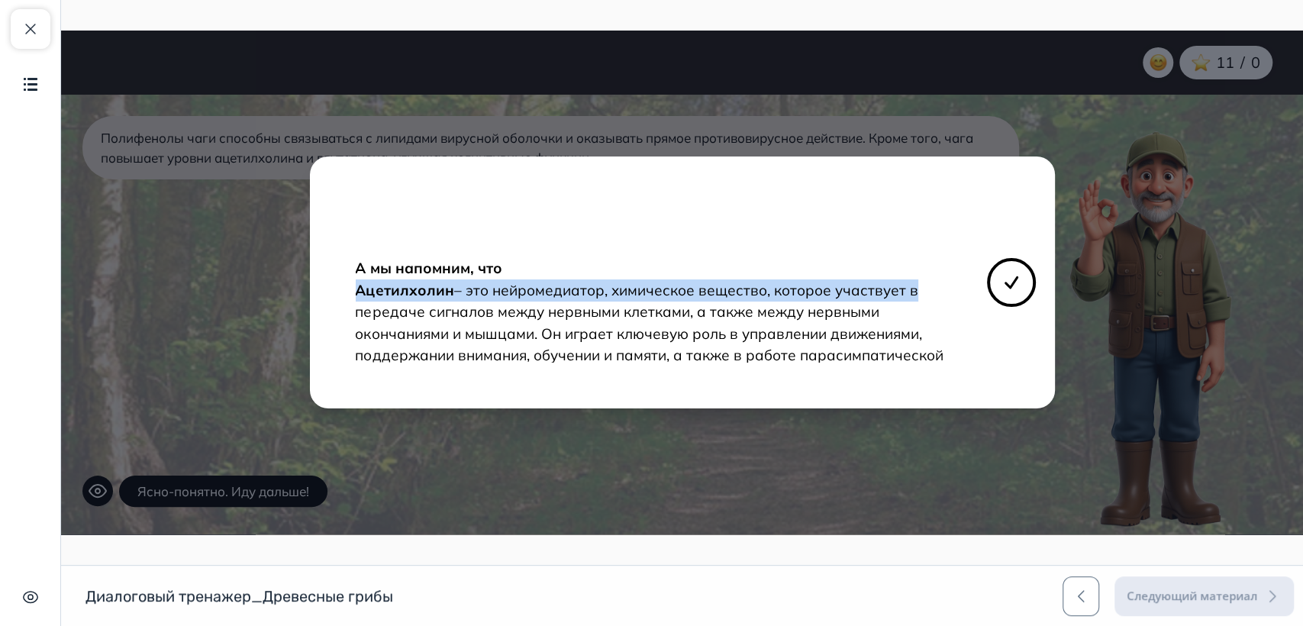
drag, startPoint x: 947, startPoint y: 247, endPoint x: 949, endPoint y: 263, distance: 16.9
click at [949, 263] on div "Наш помощник, опытный грибник [PERSON_NAME], доволен! Вы были абсолютно правы. …" at bounding box center [681, 282] width 745 height 252
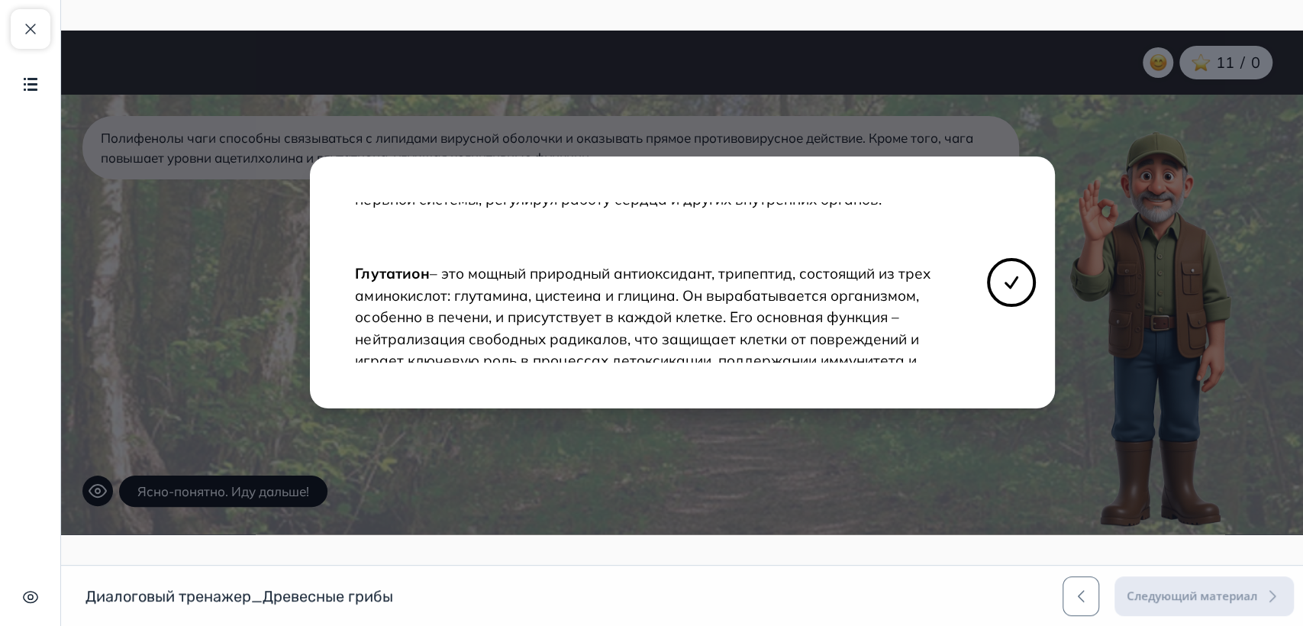
scroll to position [271, 0]
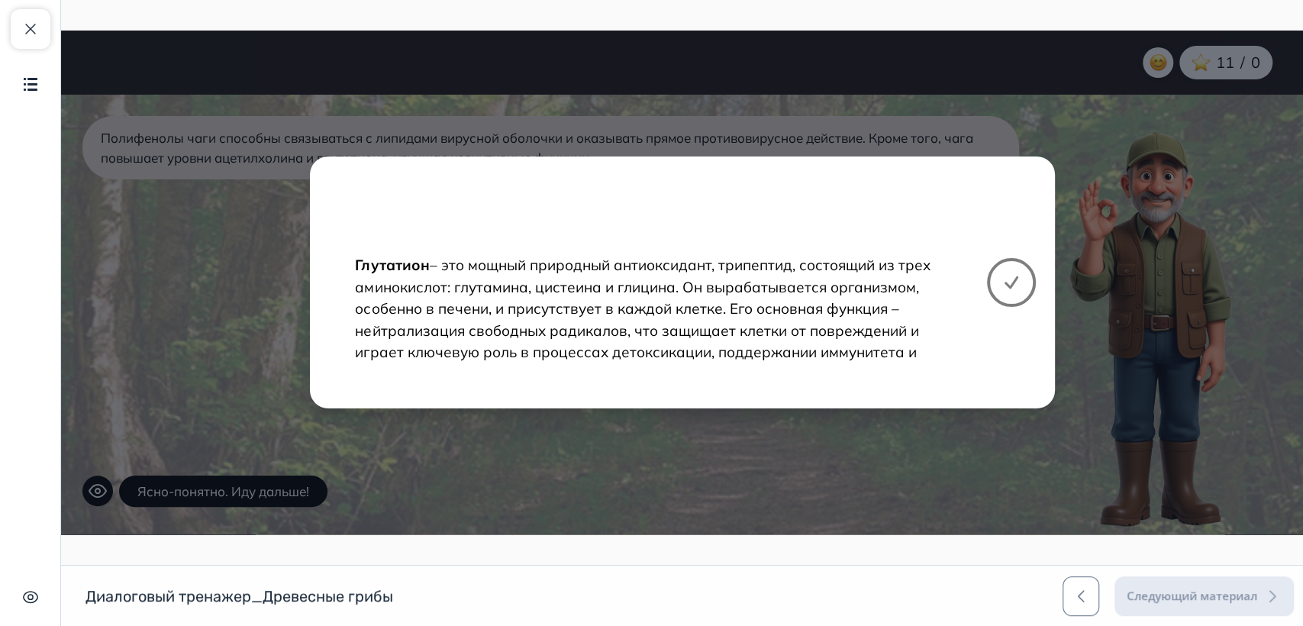
click at [1010, 292] on button at bounding box center [1011, 282] width 49 height 49
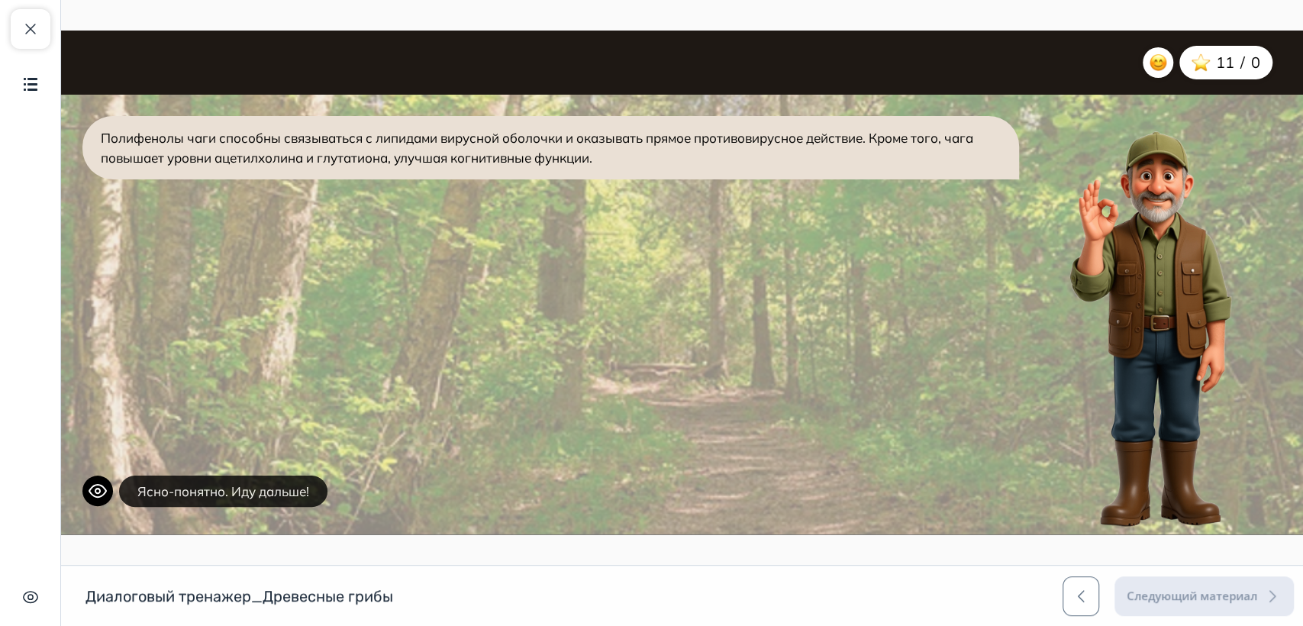
click at [251, 485] on button "Ясно-понятно. Иду дальше!" at bounding box center [223, 492] width 208 height 32
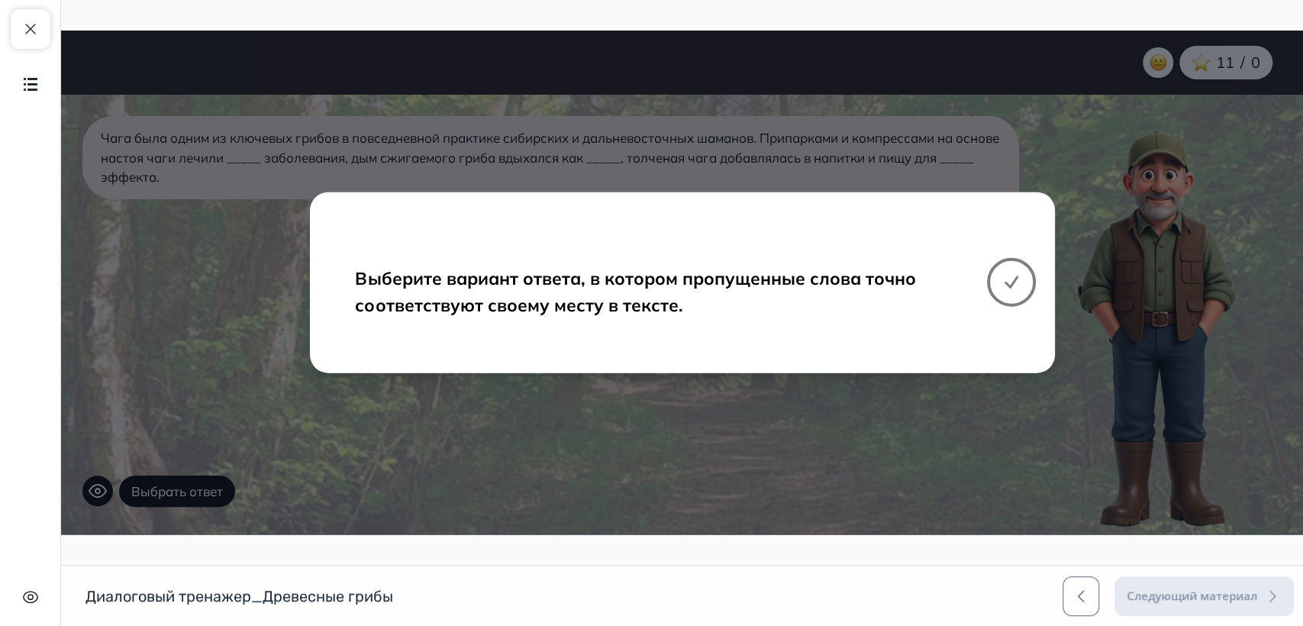
click at [1011, 289] on icon at bounding box center [1011, 282] width 18 height 18
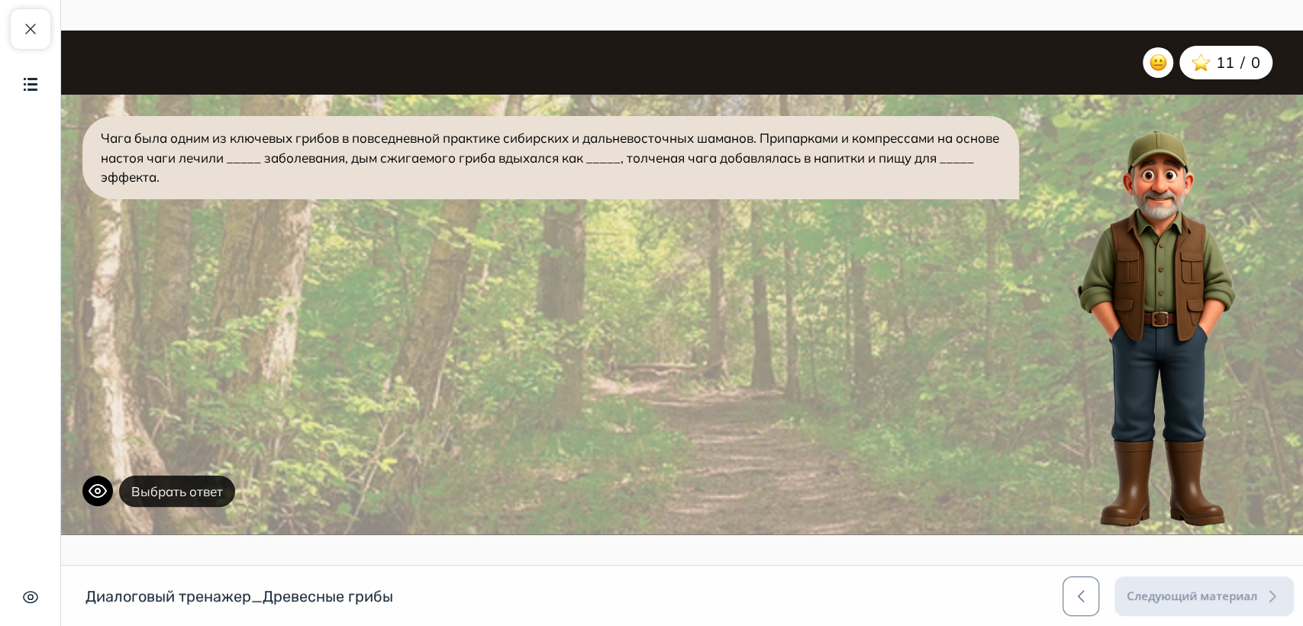
click at [209, 498] on button "Выбрать ответ" at bounding box center [177, 492] width 116 height 32
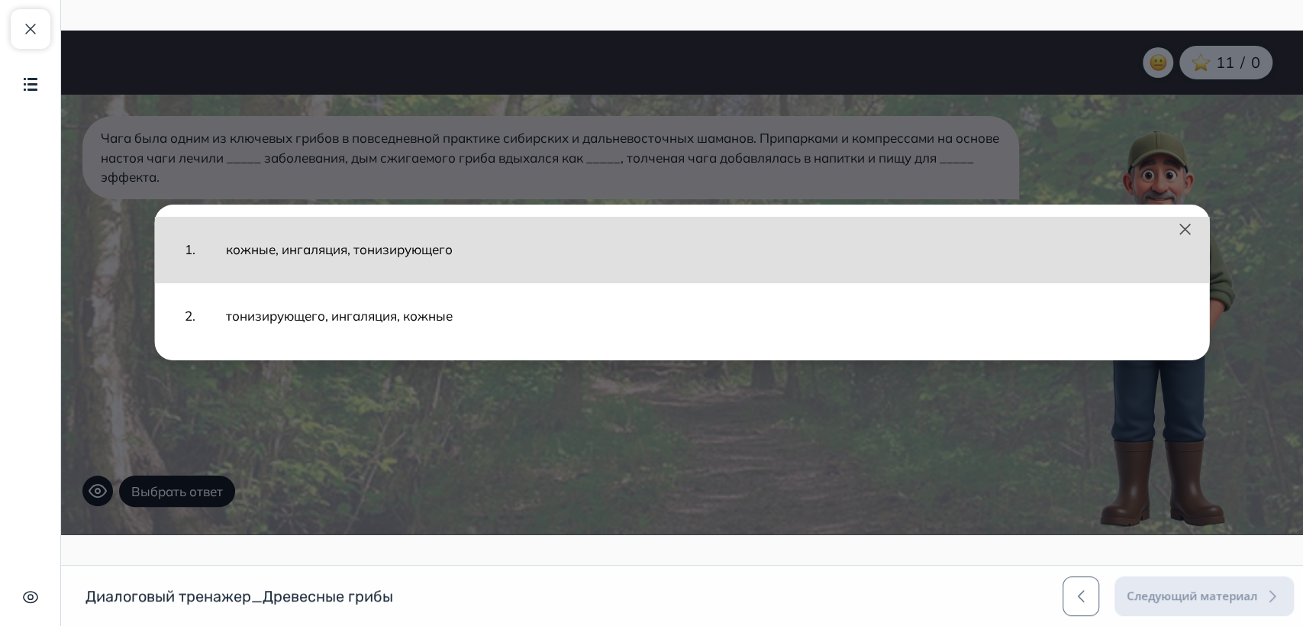
click at [327, 255] on button "кожные, ингаляция, тонизирующего" at bounding box center [703, 249] width 984 height 50
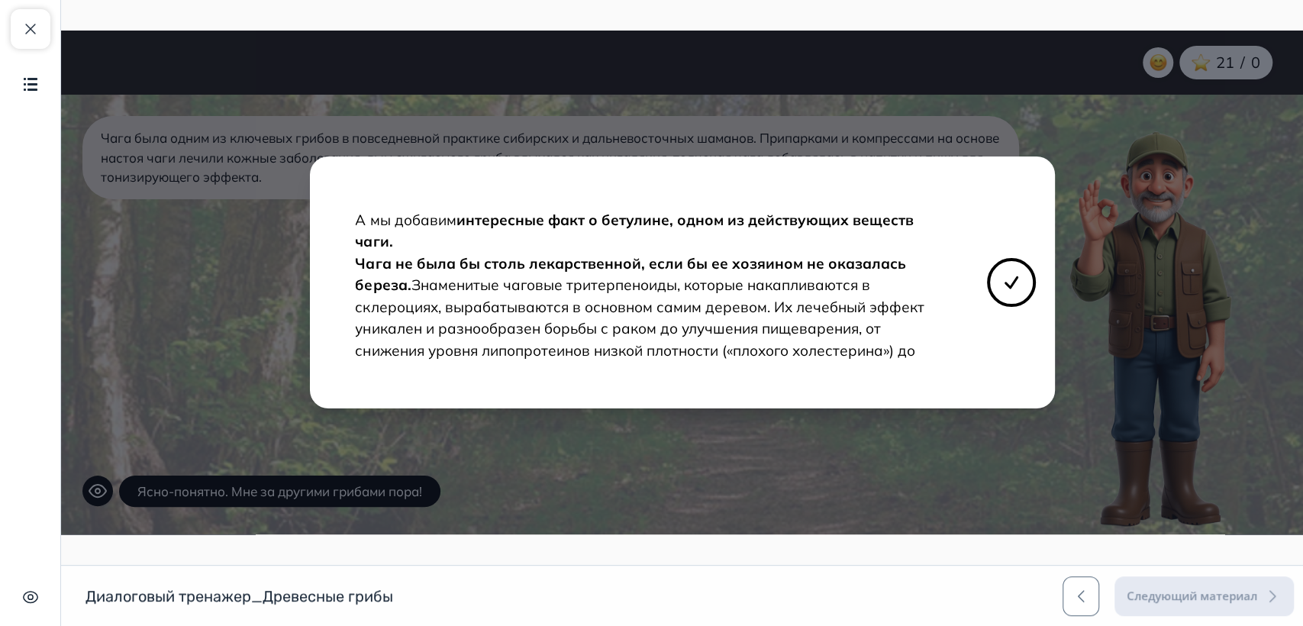
scroll to position [0, 0]
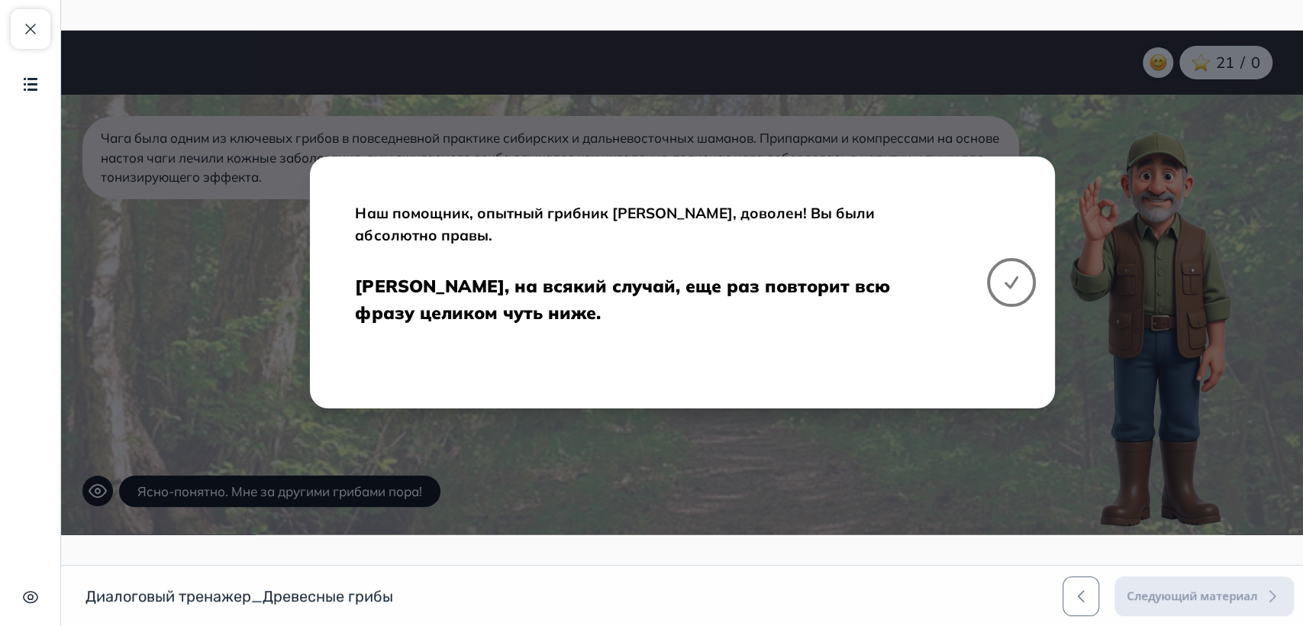
click at [1018, 287] on icon at bounding box center [1011, 282] width 18 height 18
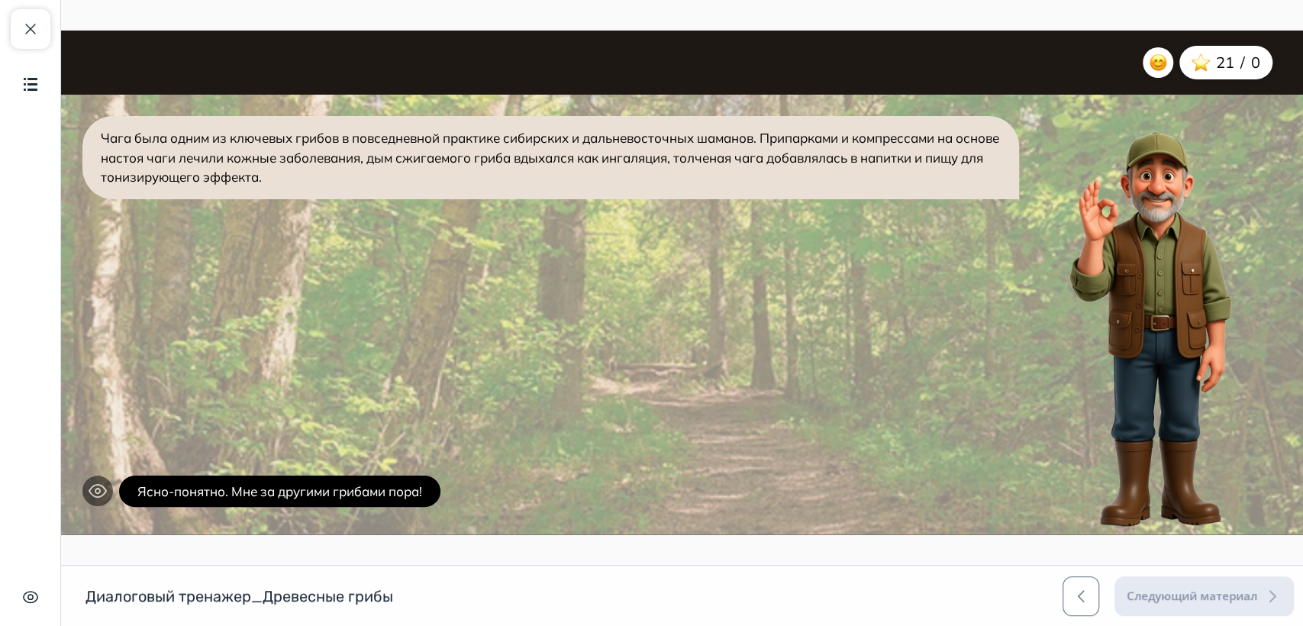
click at [97, 482] on icon at bounding box center [98, 491] width 18 height 18
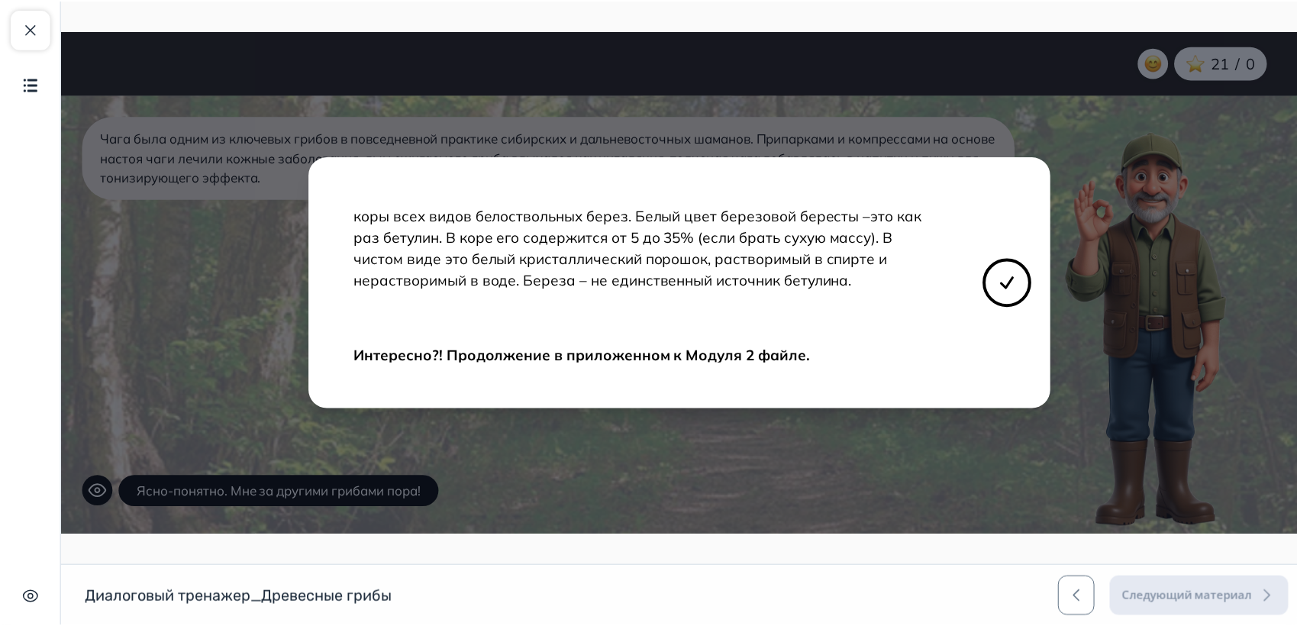
scroll to position [438, 0]
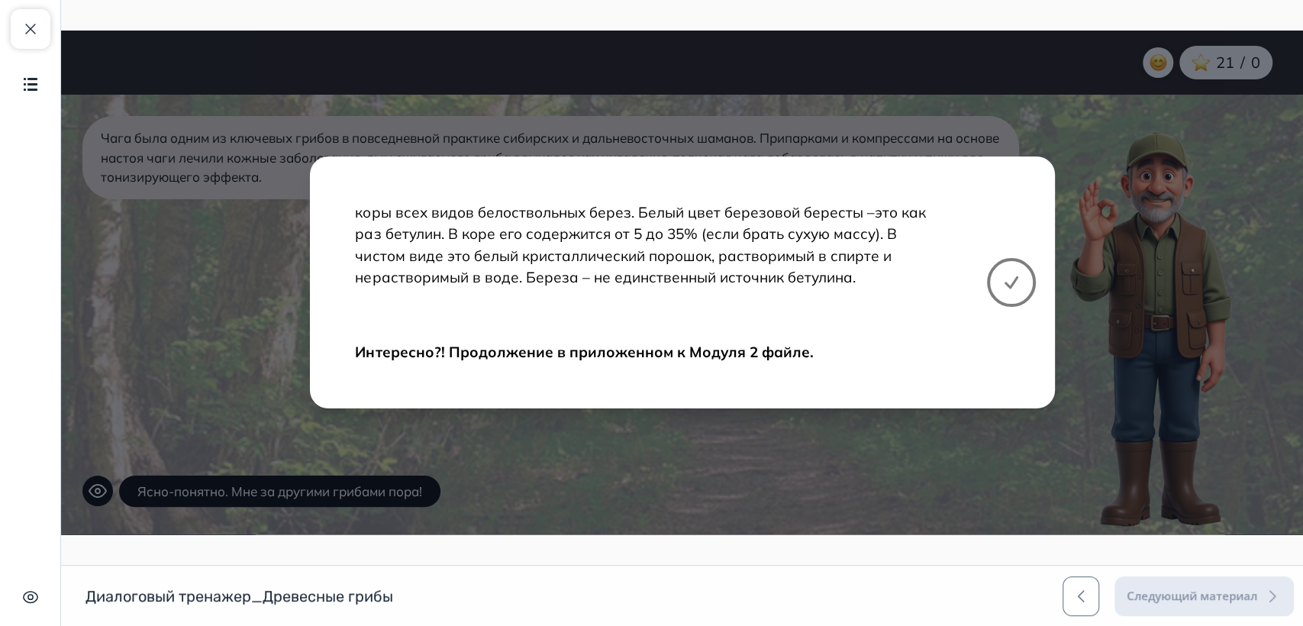
click at [996, 282] on button at bounding box center [1011, 282] width 49 height 49
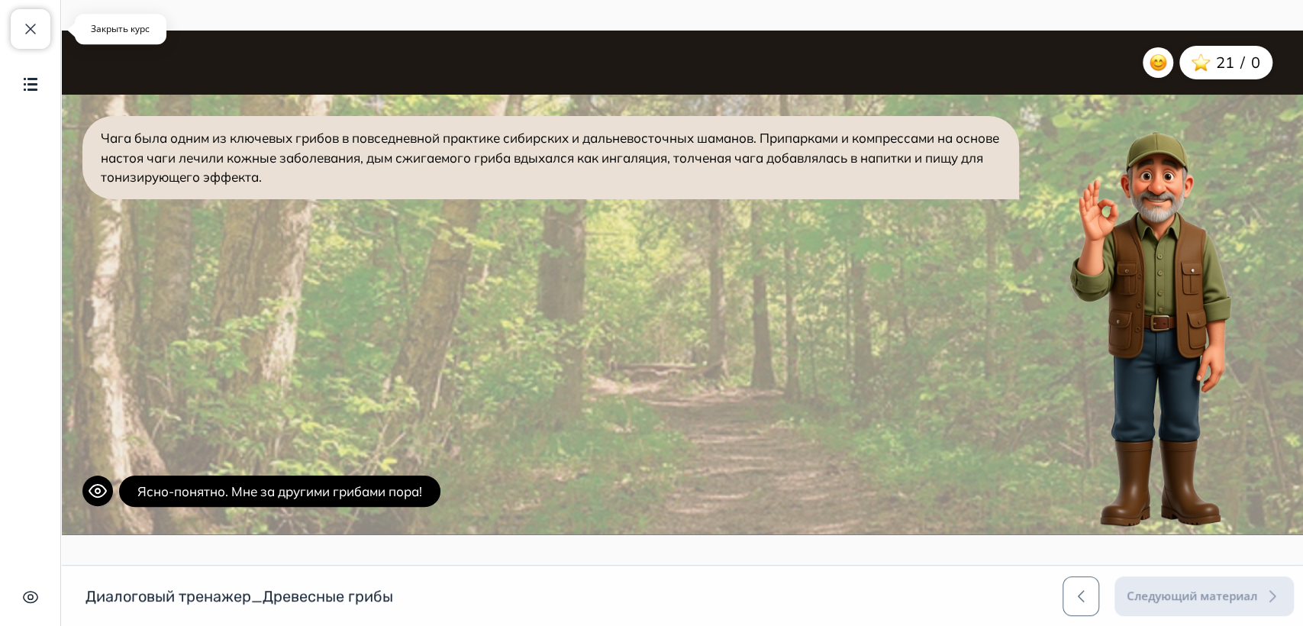
click at [21, 26] on span "button" at bounding box center [30, 29] width 18 height 18
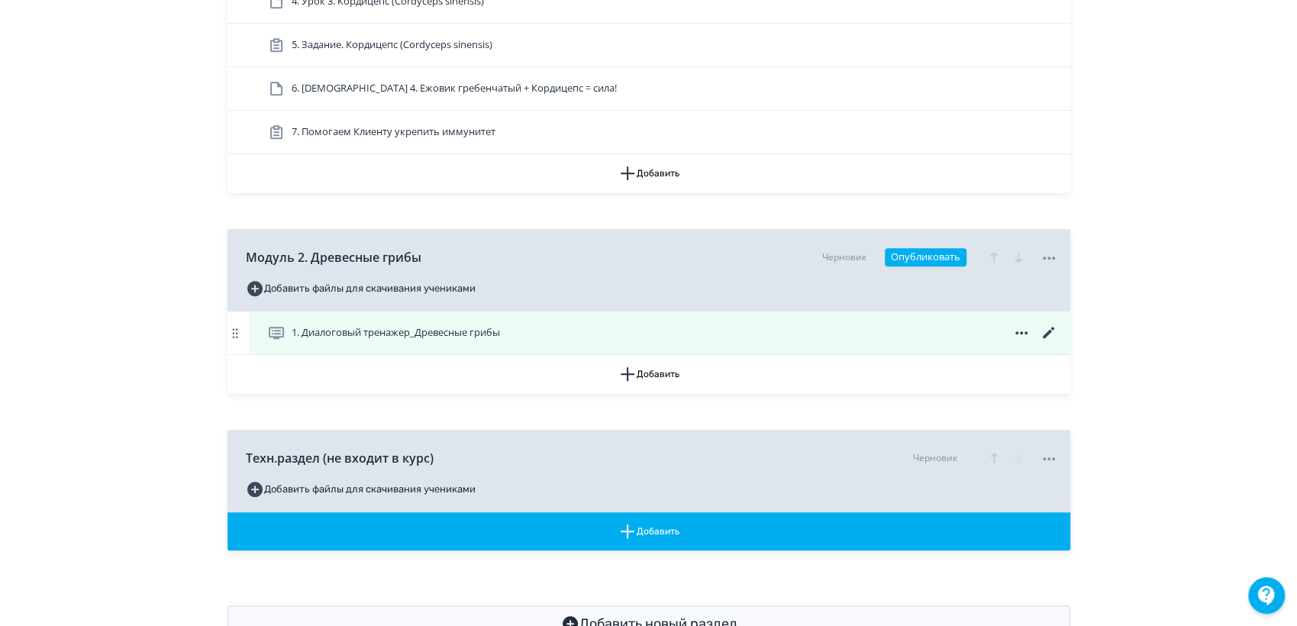
scroll to position [508, 0]
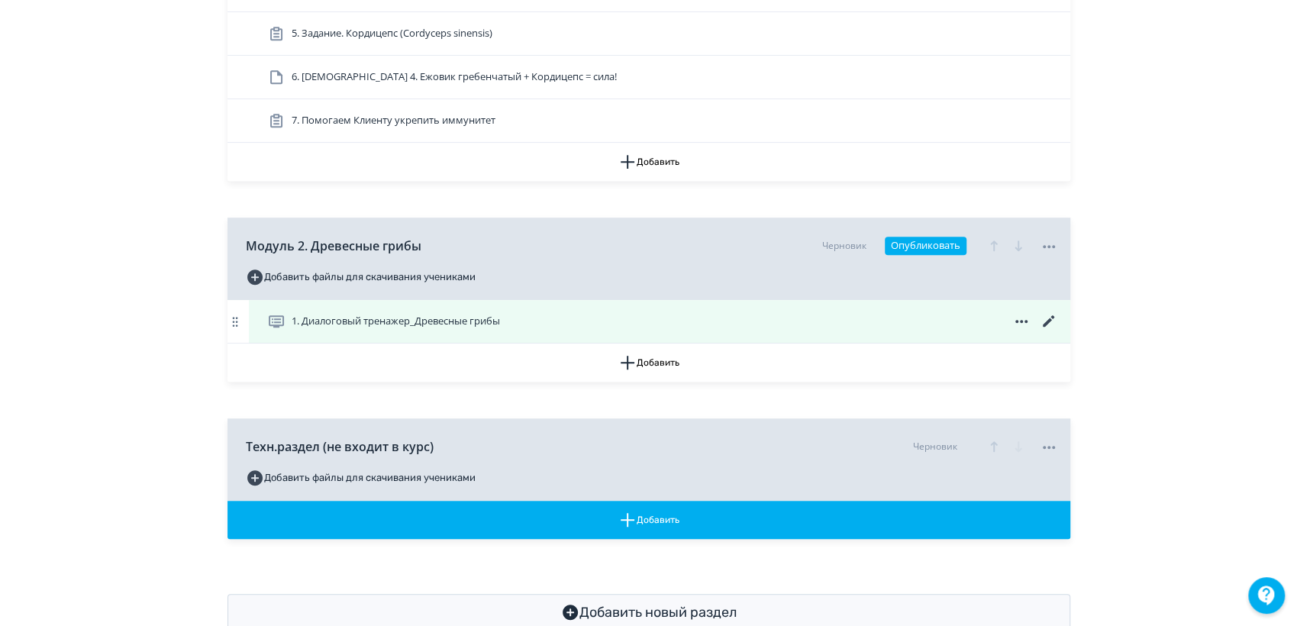
click at [1049, 318] on icon at bounding box center [1047, 320] width 11 height 11
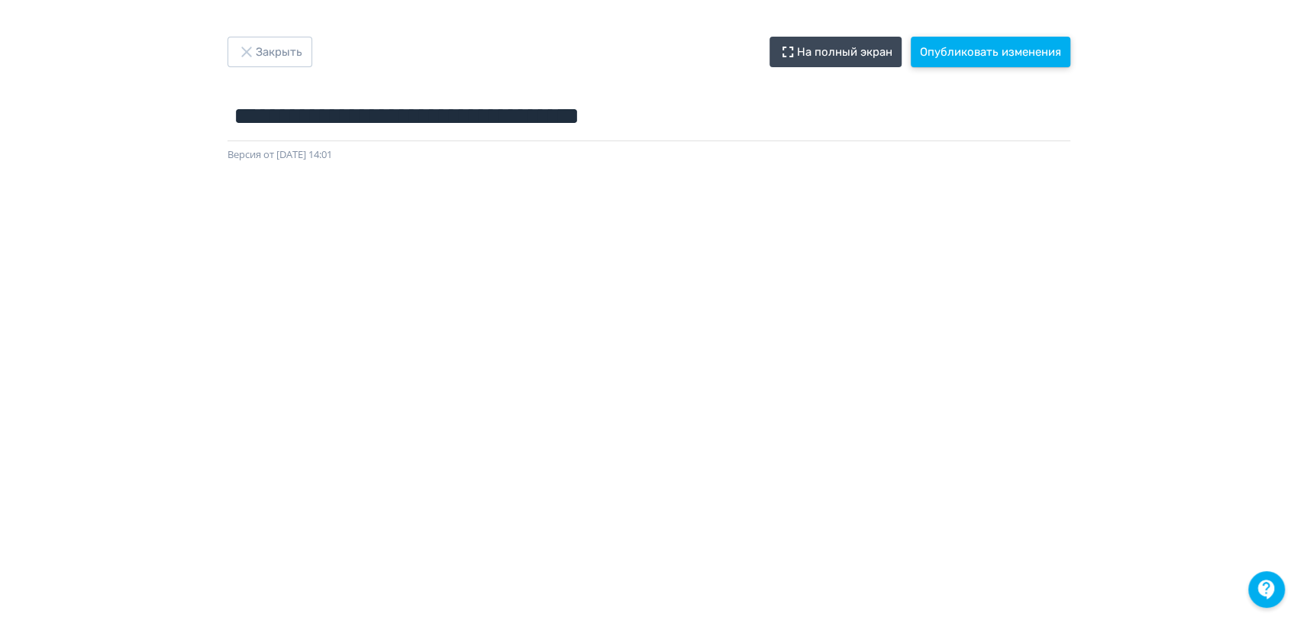
click at [953, 43] on button "Опубликовать изменения" at bounding box center [991, 52] width 160 height 31
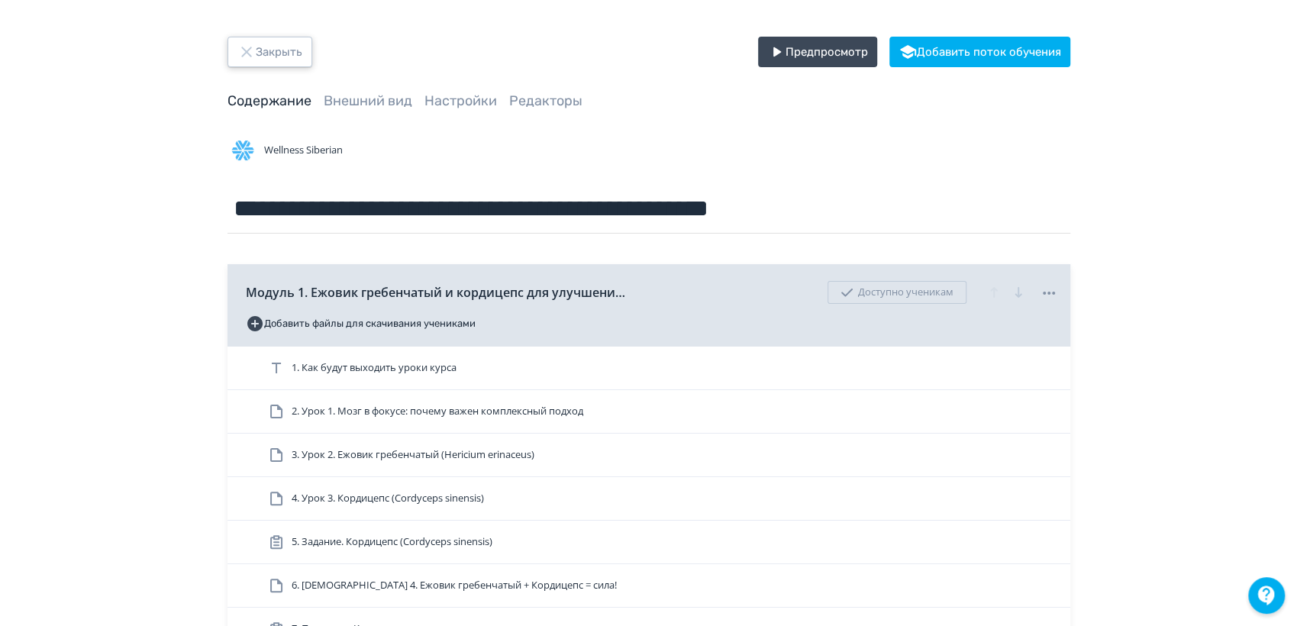
click at [287, 56] on button "Закрыть" at bounding box center [269, 52] width 85 height 31
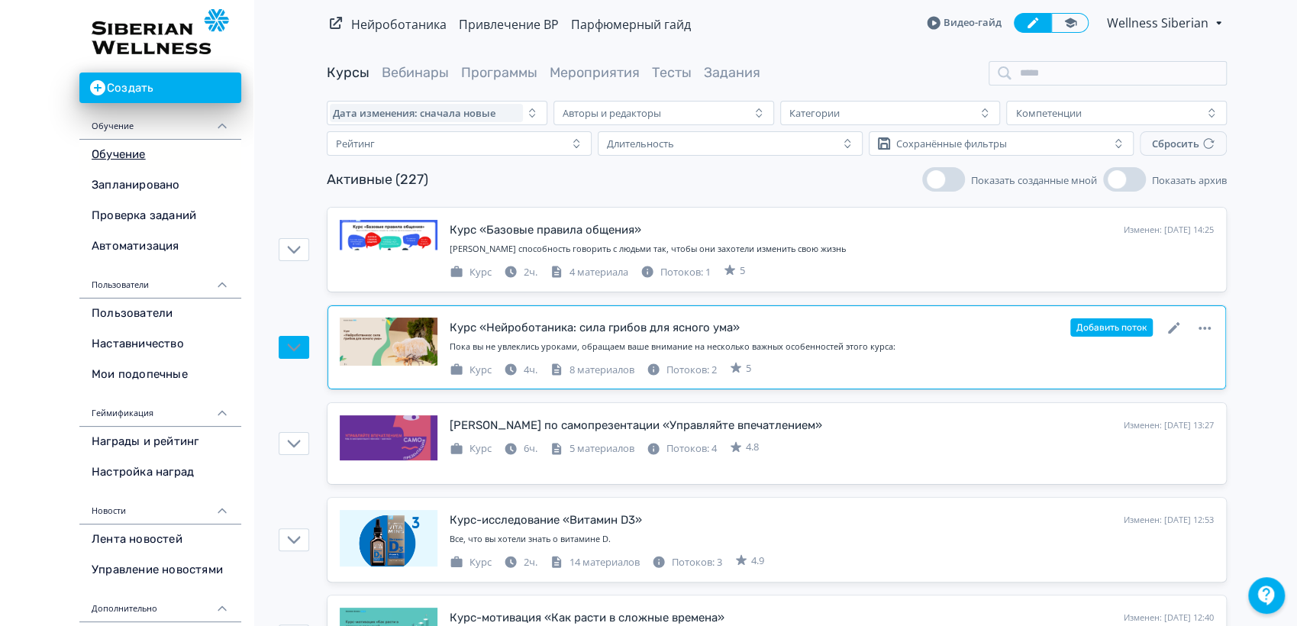
scroll to position [254, 0]
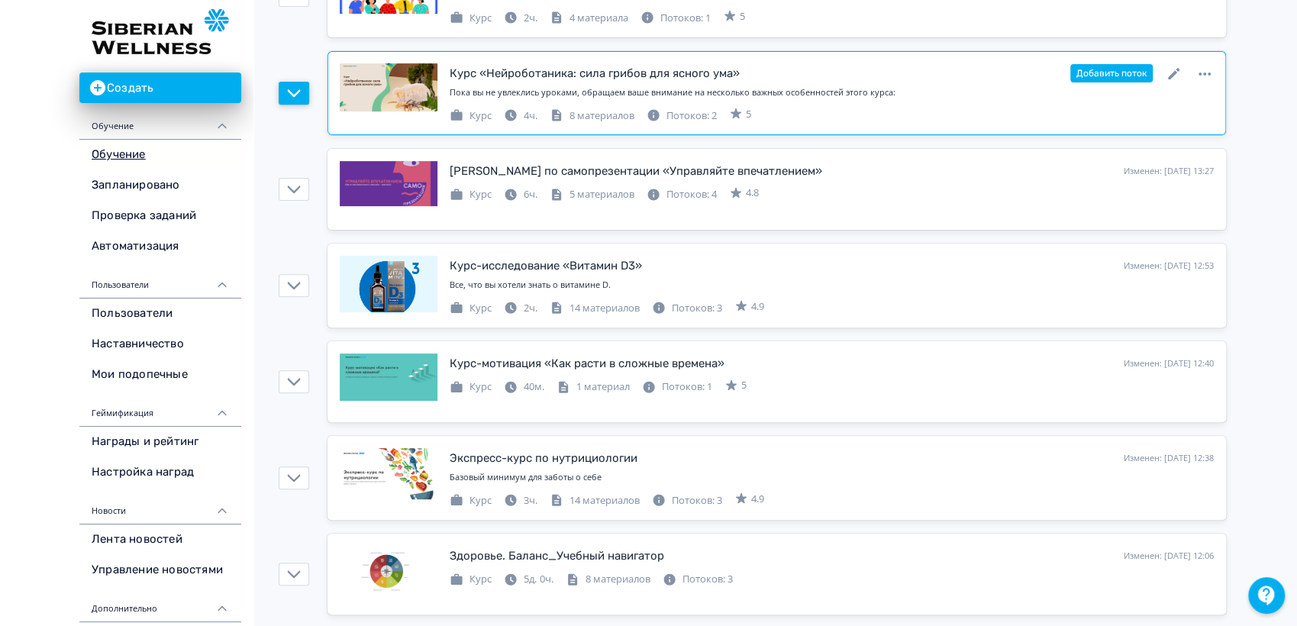
click at [292, 95] on icon "button" at bounding box center [294, 93] width 14 height 14
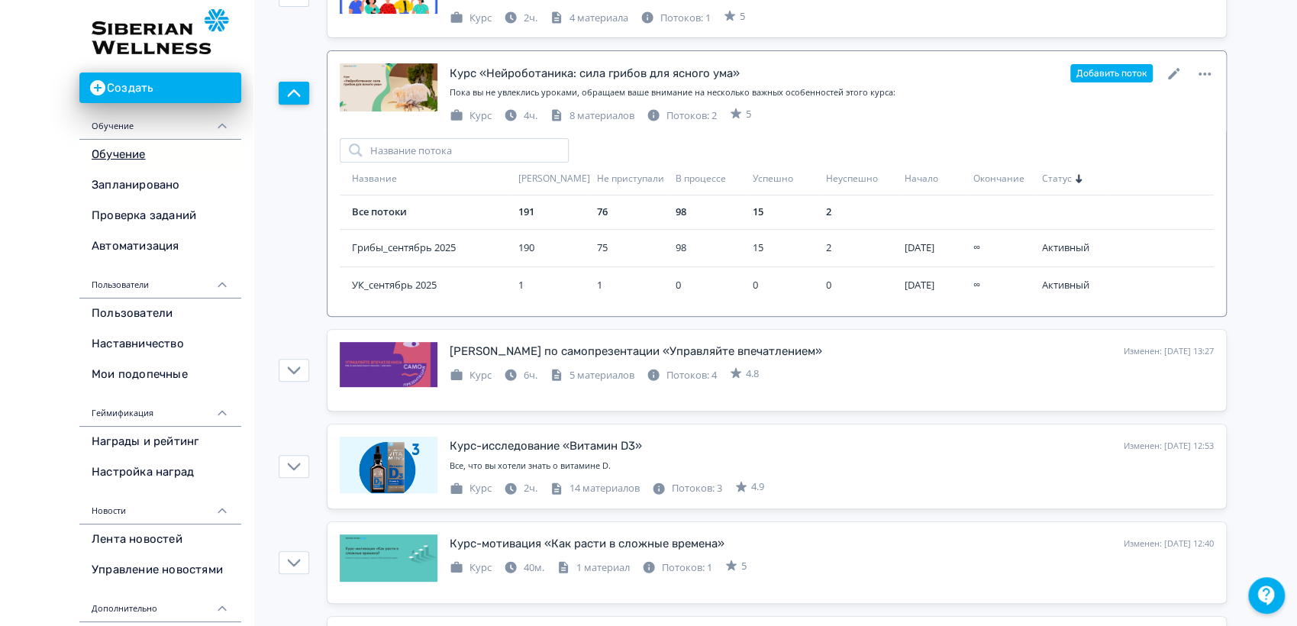
click at [292, 95] on icon "button" at bounding box center [294, 93] width 14 height 14
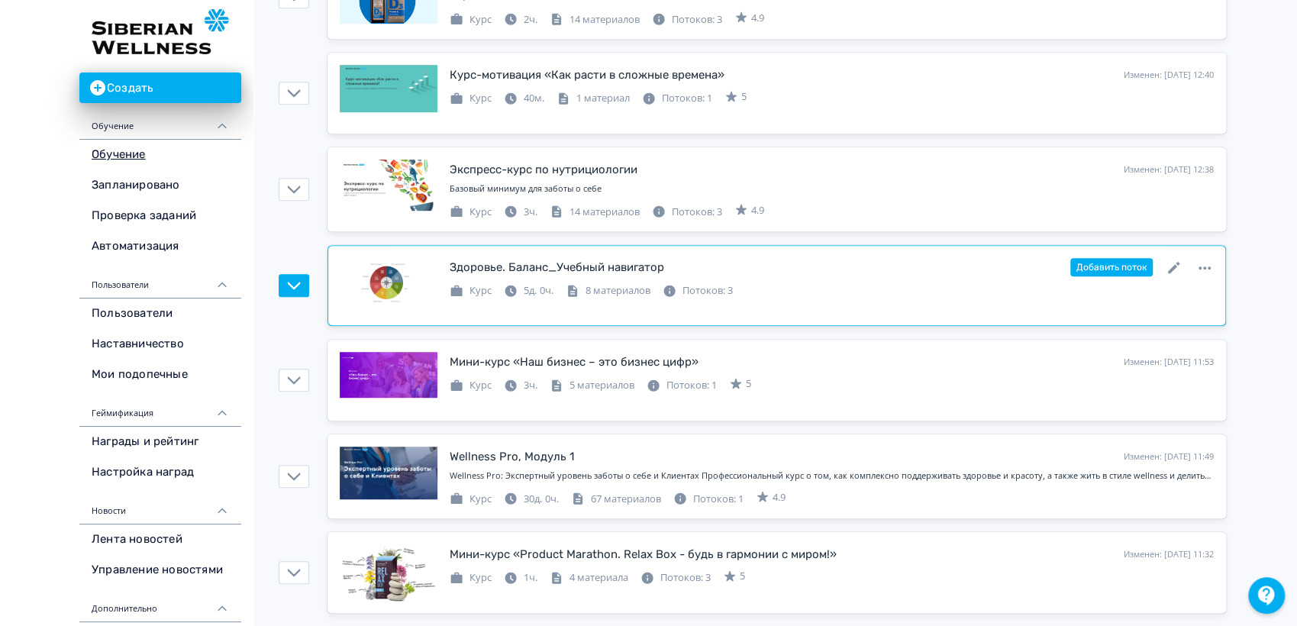
scroll to position [678, 0]
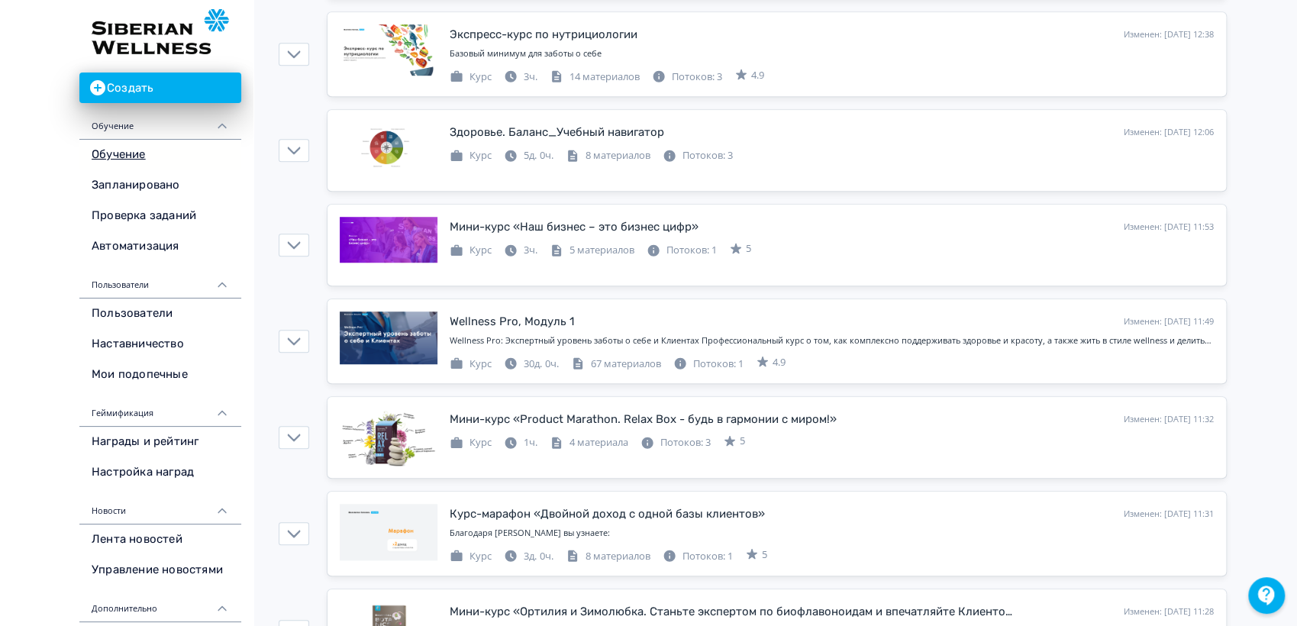
click at [153, 15] on img at bounding box center [160, 31] width 137 height 45
